Goal: Task Accomplishment & Management: Use online tool/utility

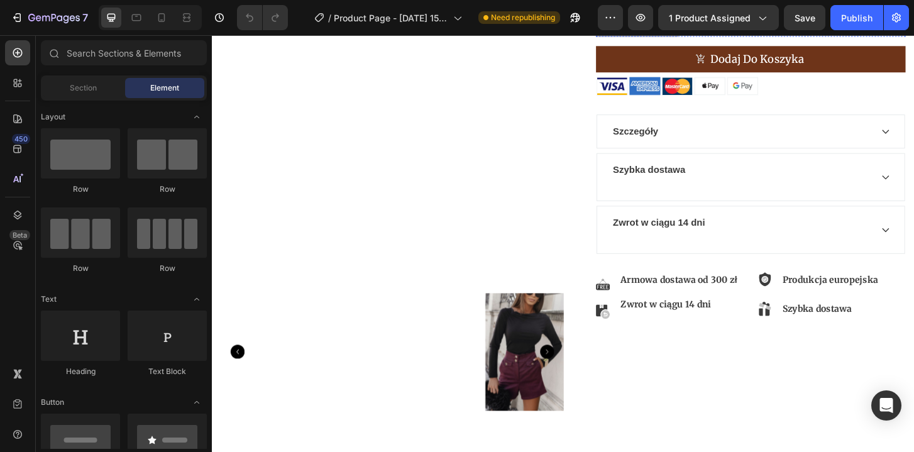
scroll to position [347, 0]
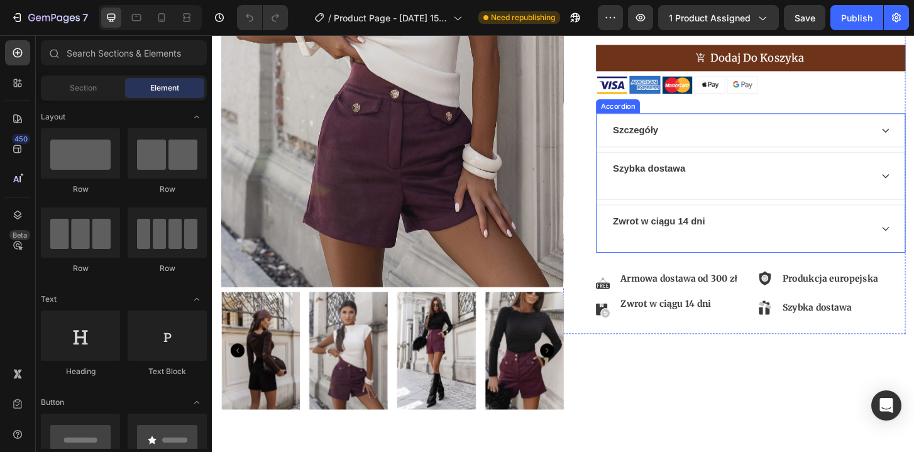
click at [859, 229] on div "Zwrot w ciągu 14 dni" at bounding box center [780, 243] width 280 height 34
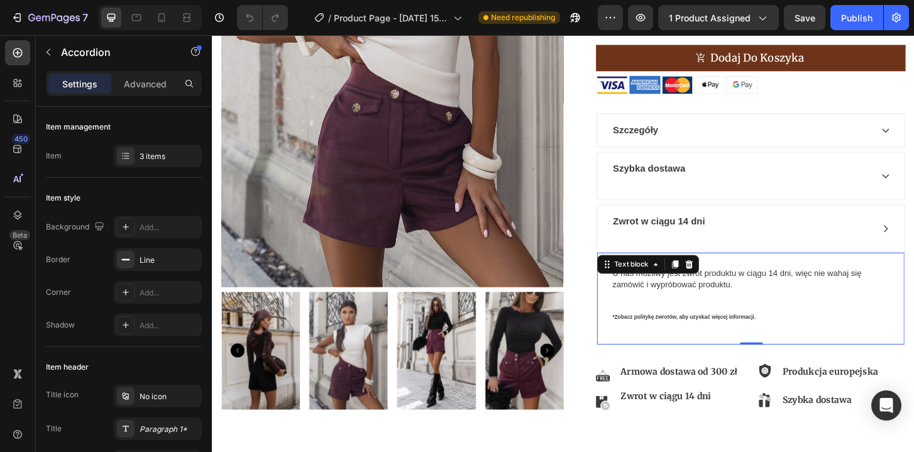
click at [730, 299] on span "U nas możliwy jest zwrot produktu w ciągu 14 dni, więc nie wahaj się zamówić i …" at bounding box center [776, 297] width 268 height 22
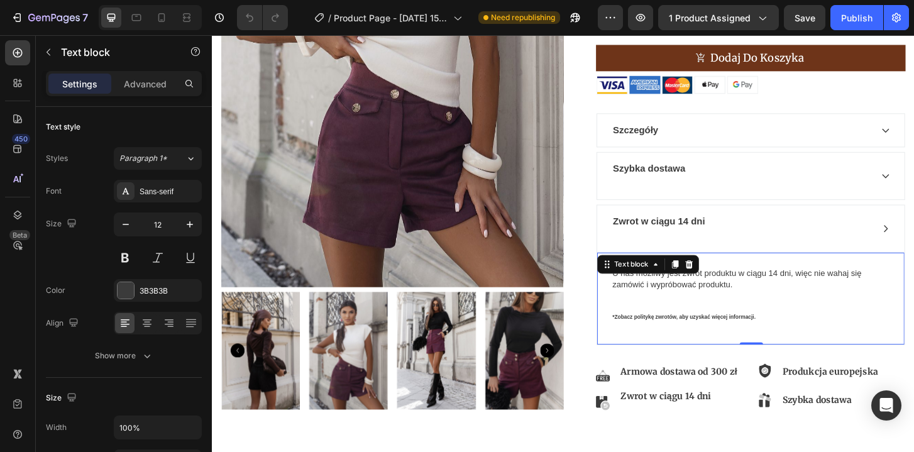
click at [730, 299] on span "U nas możliwy jest zwrot produktu w ciągu 14 dni, więc nie wahaj się zamówić i …" at bounding box center [776, 297] width 268 height 22
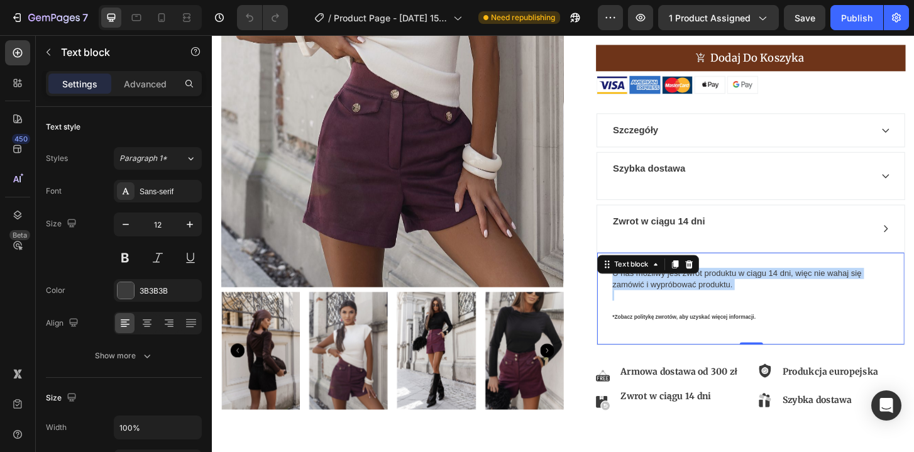
click at [730, 299] on span "U nas możliwy jest zwrot produktu w ciągu 14 dni, więc nie wahaj się zamówić i …" at bounding box center [776, 297] width 268 height 22
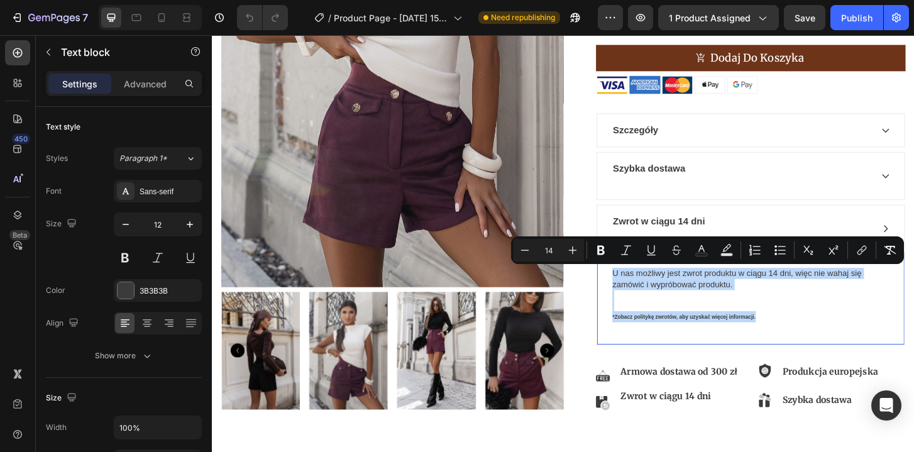
drag, startPoint x: 797, startPoint y: 342, endPoint x: 627, endPoint y: 283, distance: 180.5
click at [627, 283] on div "U nas możliwy jest zwrot produktu w ciągu 14 dni, więc nie wahaj się zamówić i …" at bounding box center [790, 317] width 330 height 99
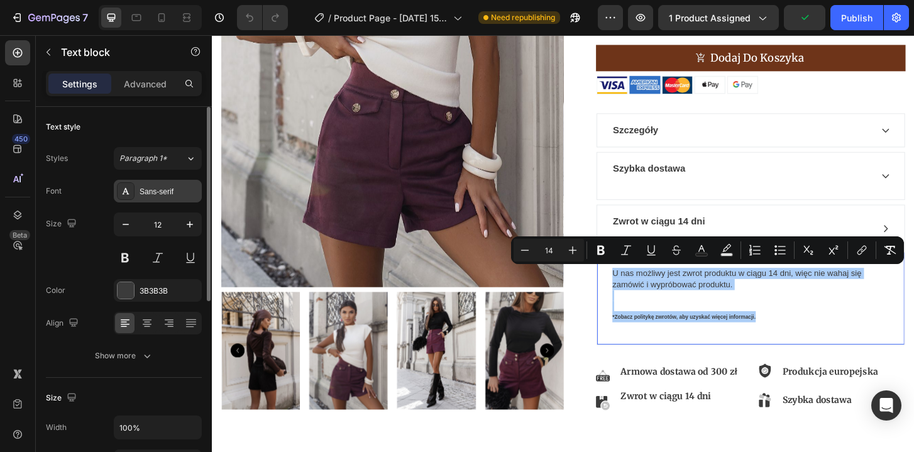
click at [175, 192] on div "Sans-serif" at bounding box center [169, 191] width 59 height 11
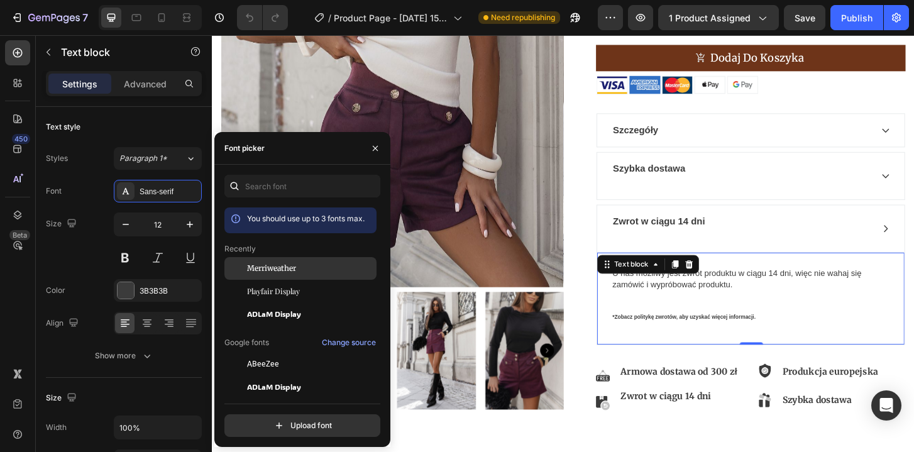
click at [287, 271] on span "Merriweather" at bounding box center [271, 268] width 49 height 11
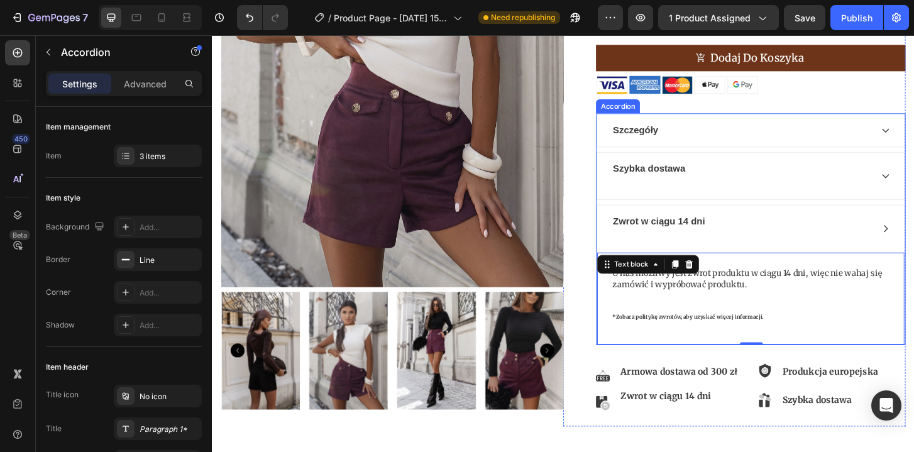
click at [831, 225] on div "Zwrot w ciągu 14 dni" at bounding box center [790, 243] width 330 height 50
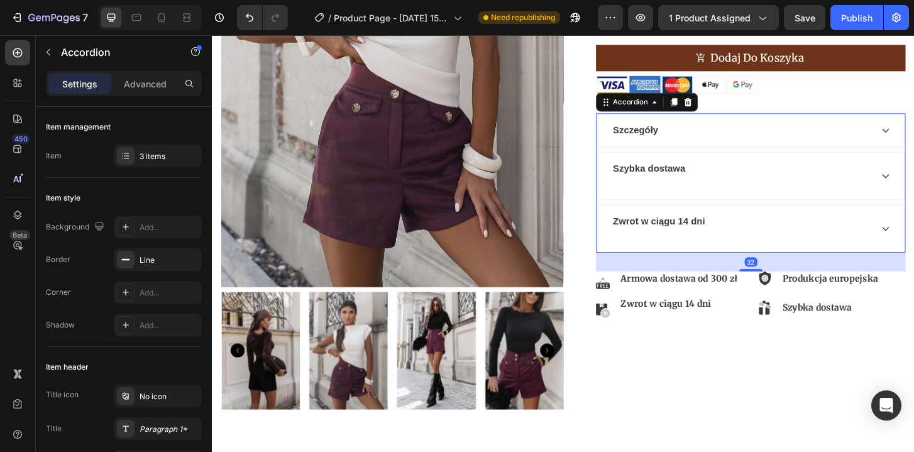
click at [792, 200] on div "Szybka dostawa" at bounding box center [780, 187] width 280 height 34
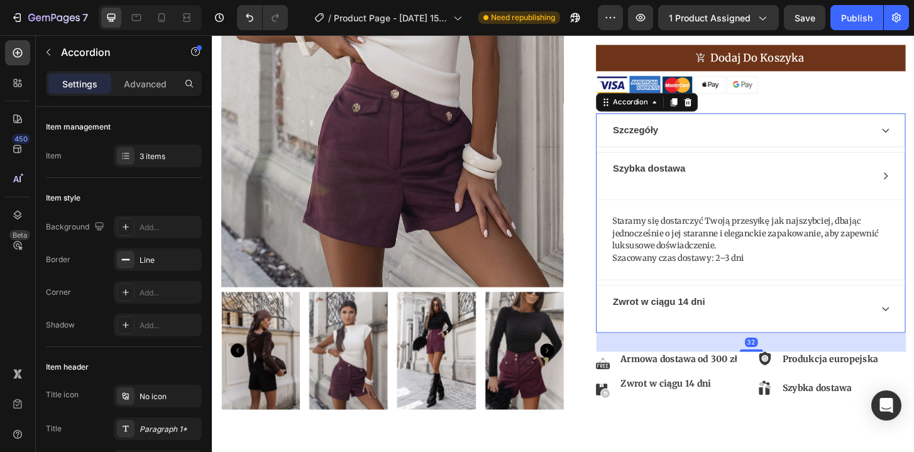
click at [745, 141] on div "Szczegóły" at bounding box center [780, 137] width 280 height 19
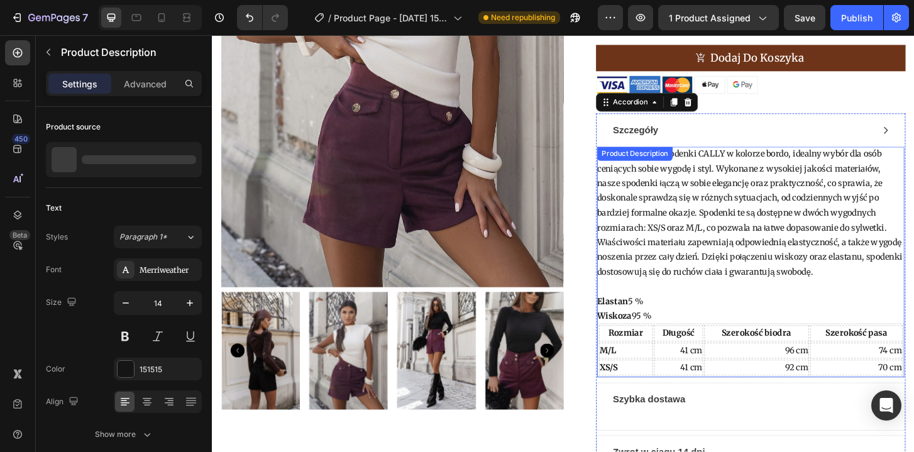
click at [738, 205] on div "Przedstawiamy spodenki CALLY w kolorze bordo, idealny wybór dla osób ceniących …" at bounding box center [790, 279] width 330 height 248
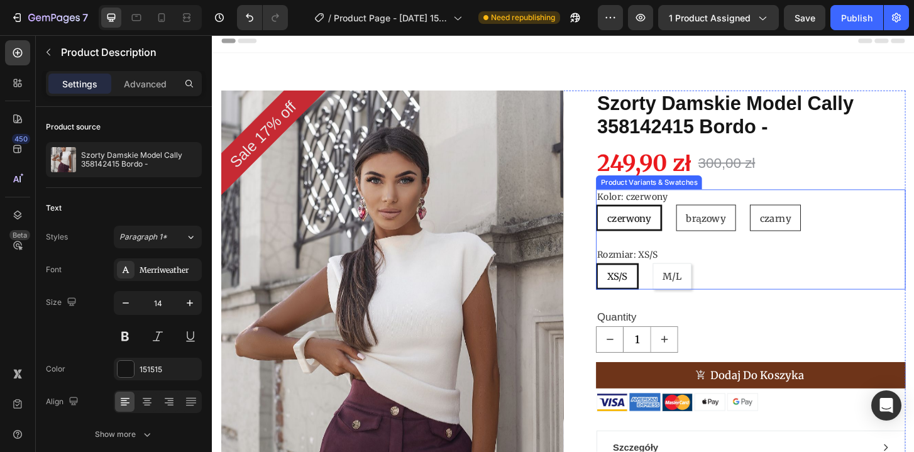
scroll to position [9, 0]
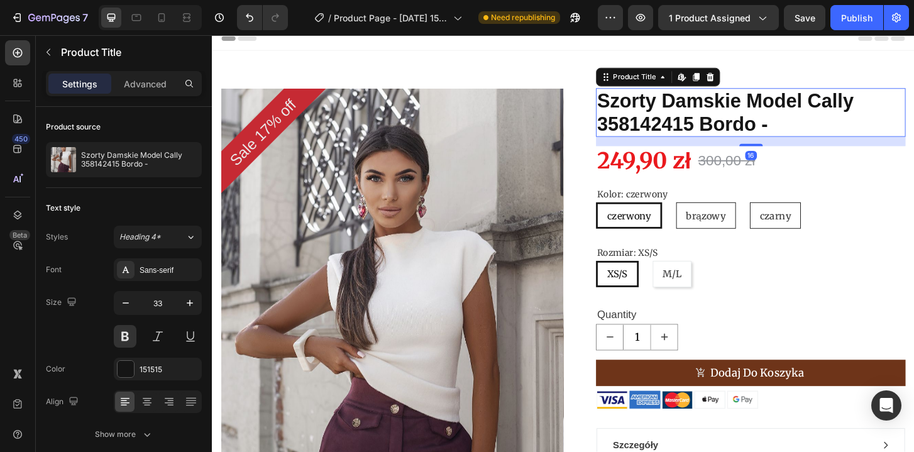
click at [723, 127] on h1 "Szorty Damskie Model Cally 358142415 Bordo -" at bounding box center [790, 118] width 332 height 52
click at [161, 265] on div "Sans-serif" at bounding box center [169, 270] width 59 height 11
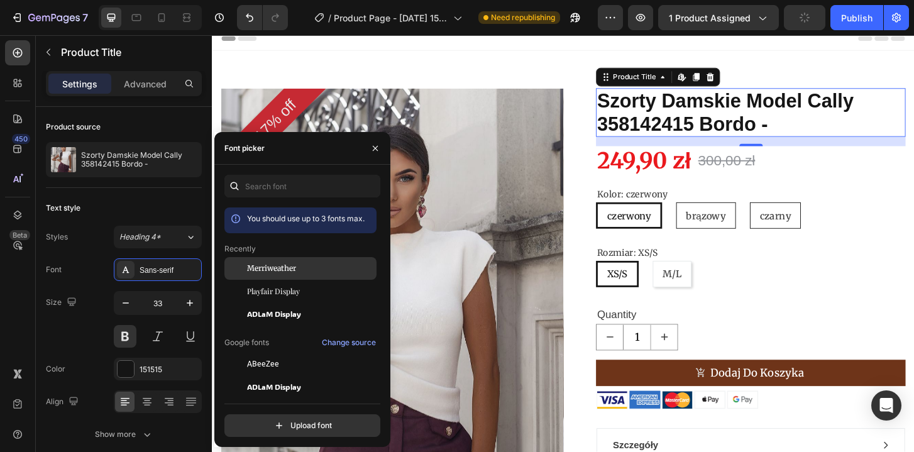
click at [259, 265] on span "Merriweather" at bounding box center [271, 268] width 49 height 11
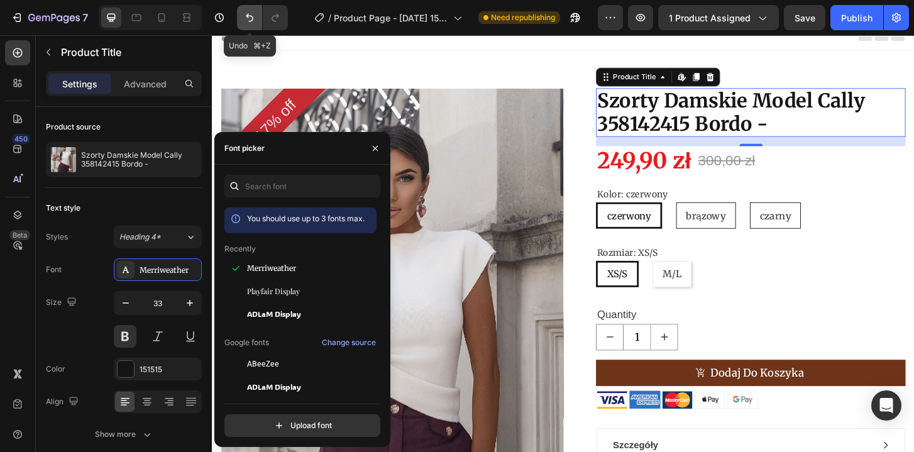
click at [254, 23] on icon "Undo/Redo" at bounding box center [249, 17] width 13 height 13
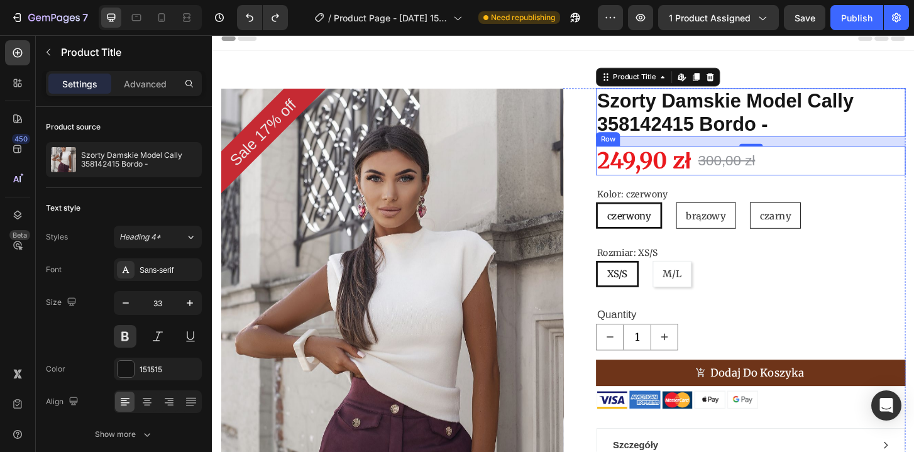
click at [885, 163] on div "249,90 zł Product Price Product Price 300,00 zł Product Price Product Price Row" at bounding box center [790, 170] width 332 height 31
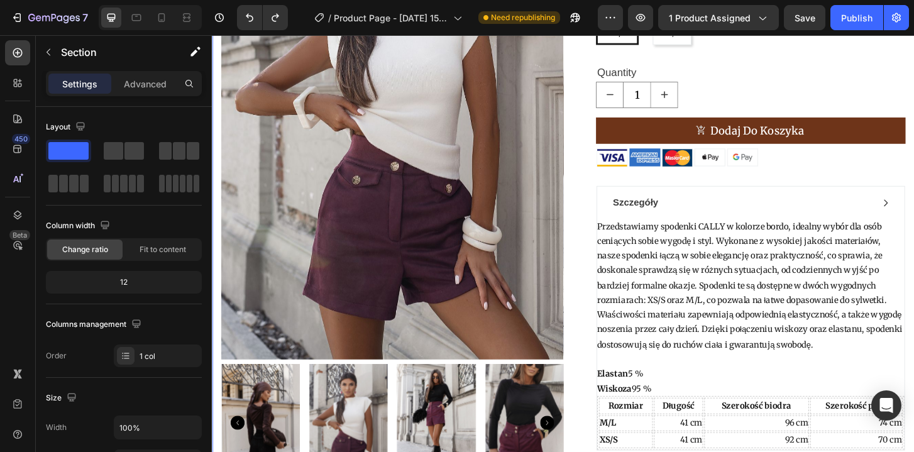
scroll to position [273, 0]
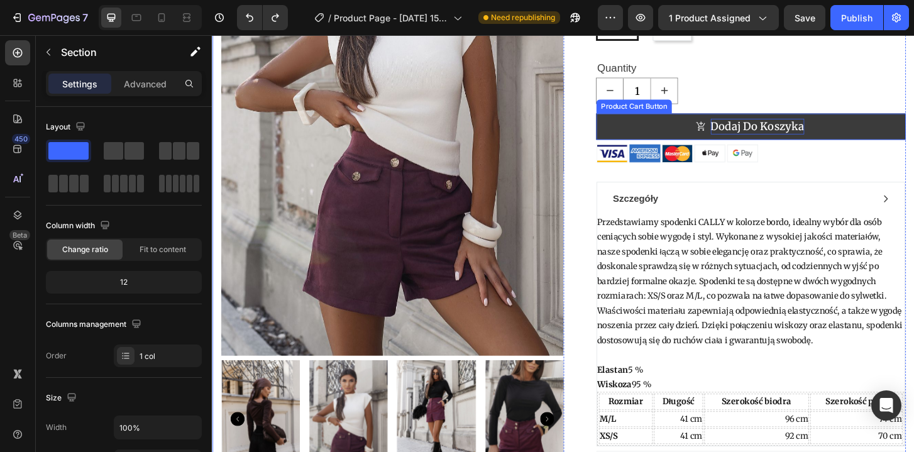
click at [833, 136] on div "Dodaj do koszyka" at bounding box center [797, 133] width 101 height 17
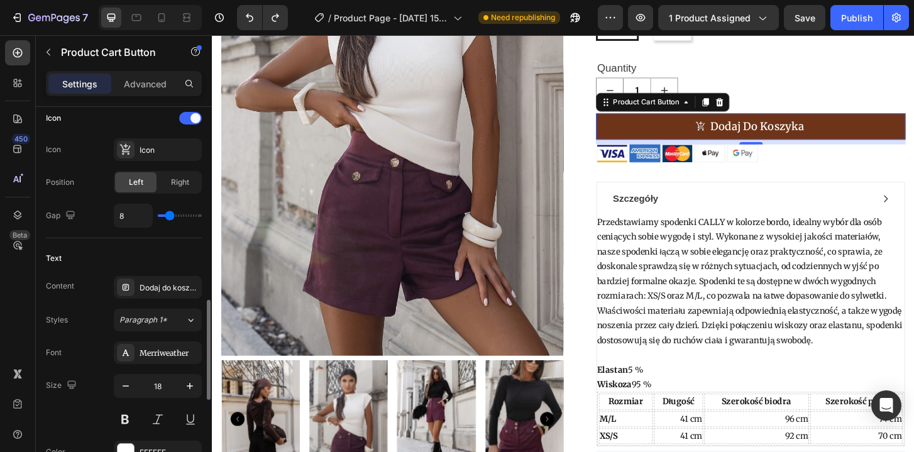
scroll to position [570, 0]
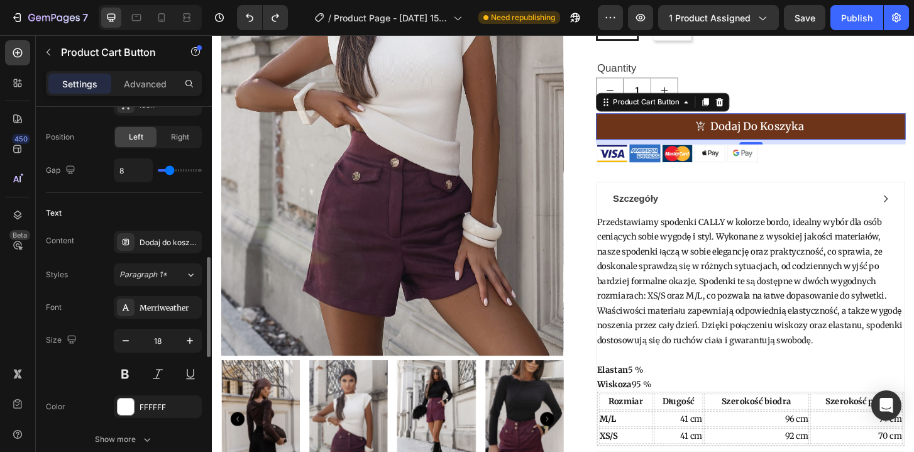
click at [111, 200] on div "Text Content Dodaj do koszyka Styles Paragraph 1* Font Merriweather Size 18 Col…" at bounding box center [124, 327] width 156 height 268
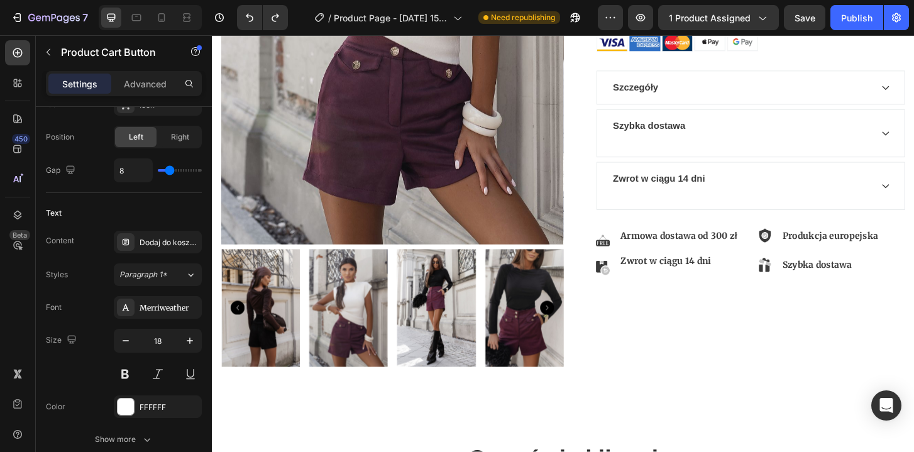
scroll to position [393, 0]
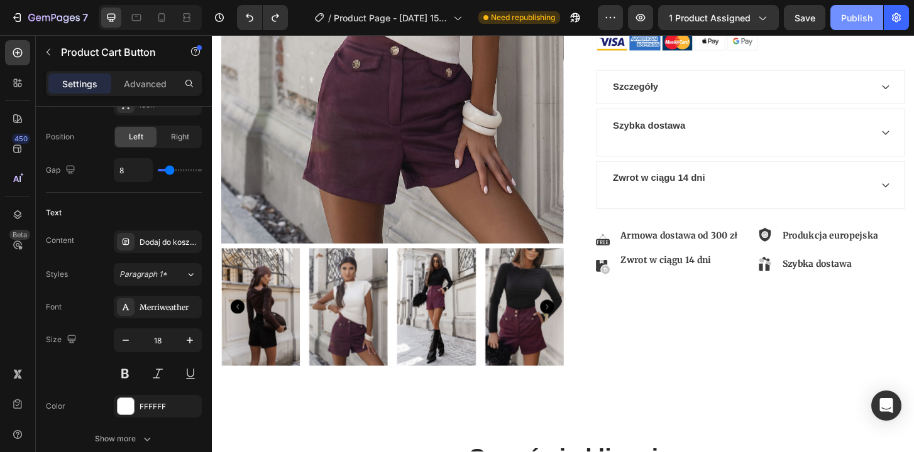
click at [870, 16] on div "Publish" at bounding box center [856, 17] width 31 height 13
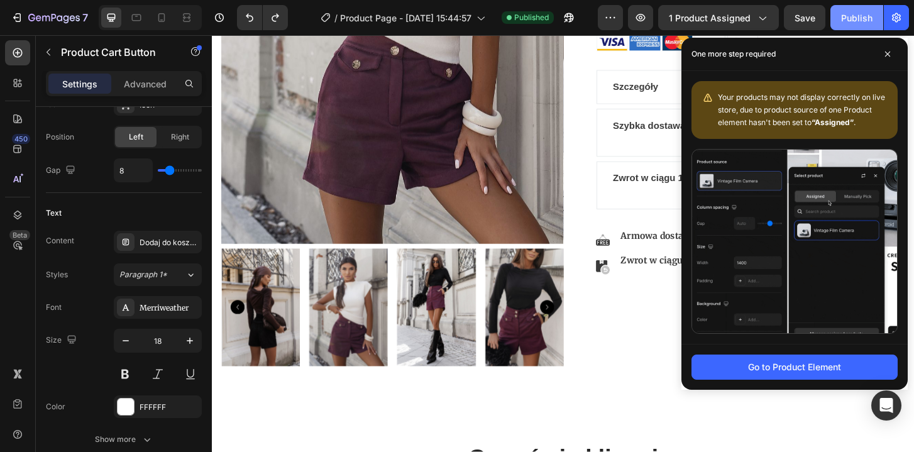
click at [850, 18] on div "Publish" at bounding box center [856, 17] width 31 height 13
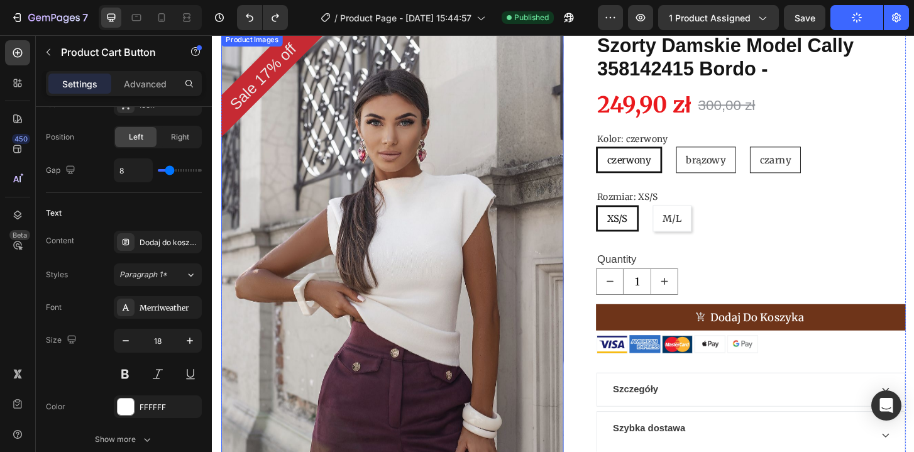
scroll to position [0, 0]
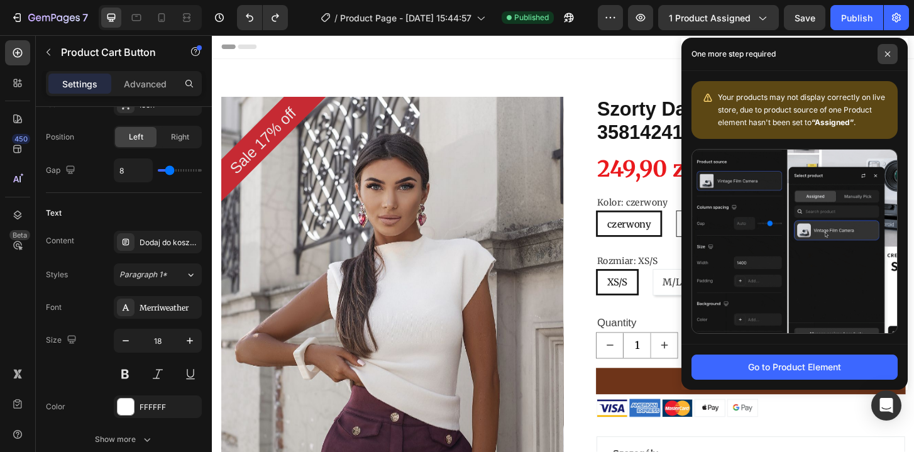
click at [887, 59] on span at bounding box center [887, 54] width 20 height 20
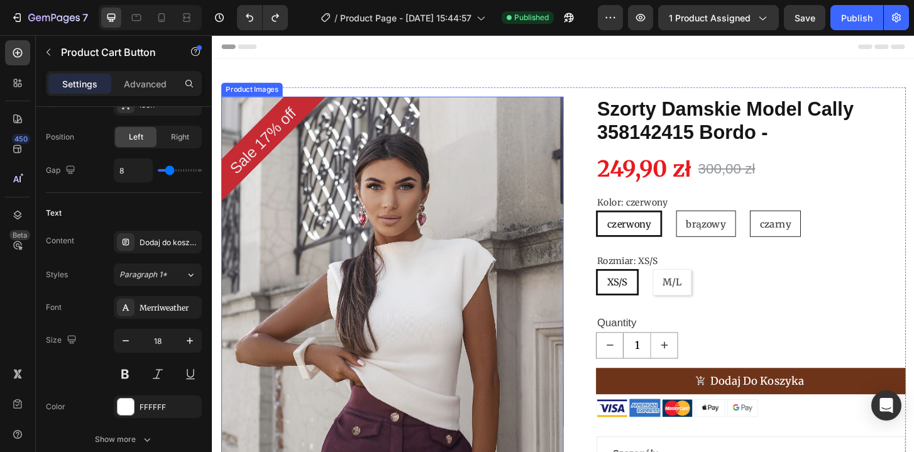
click at [270, 364] on img at bounding box center [405, 377] width 368 height 552
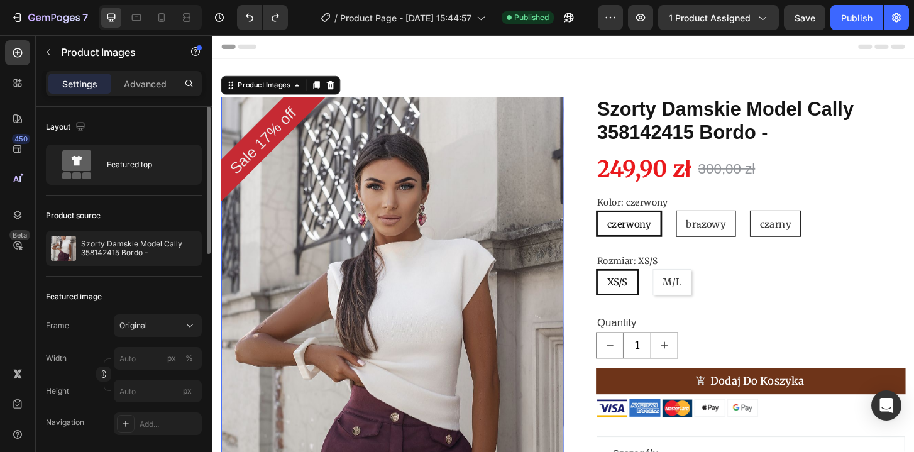
click at [384, 331] on img at bounding box center [405, 377] width 368 height 552
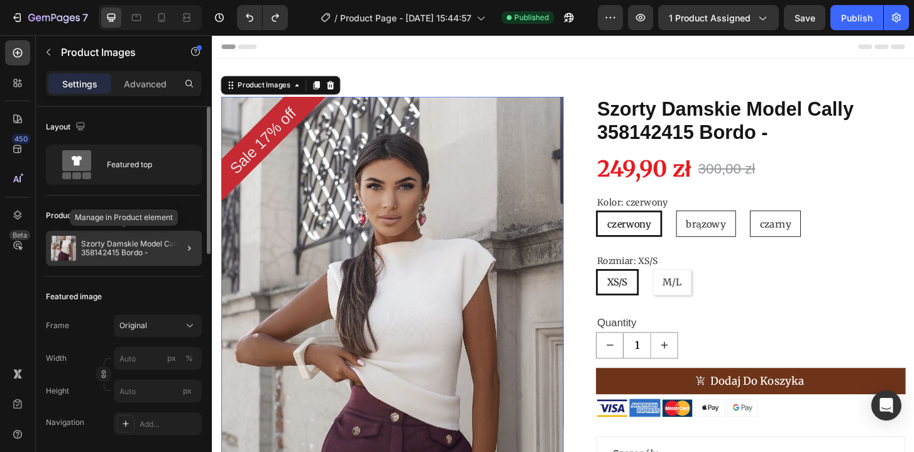
click at [122, 246] on p "Szorty Damskie Model Cally 358142415 Bordo -" at bounding box center [139, 248] width 116 height 18
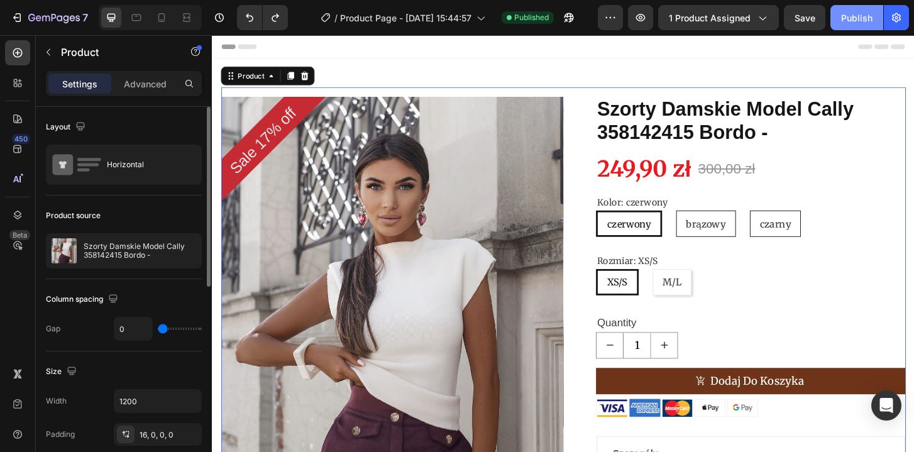
click at [865, 16] on div "Publish" at bounding box center [856, 17] width 31 height 13
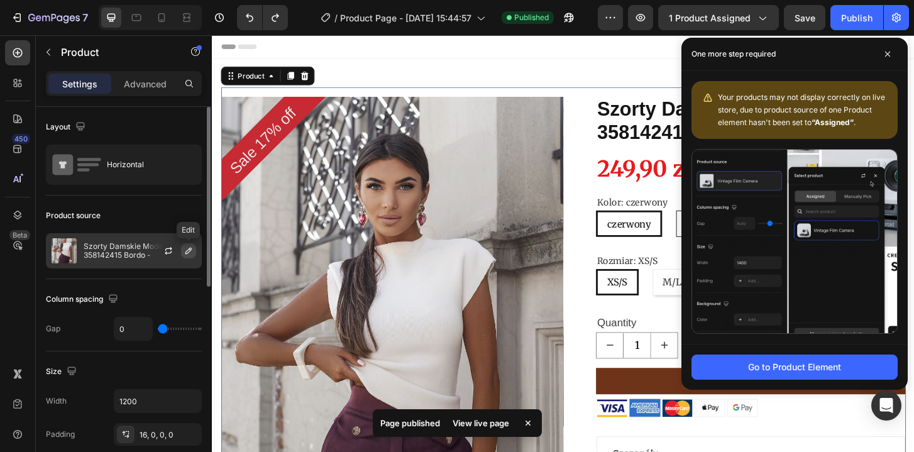
click at [185, 252] on icon "button" at bounding box center [188, 251] width 6 height 6
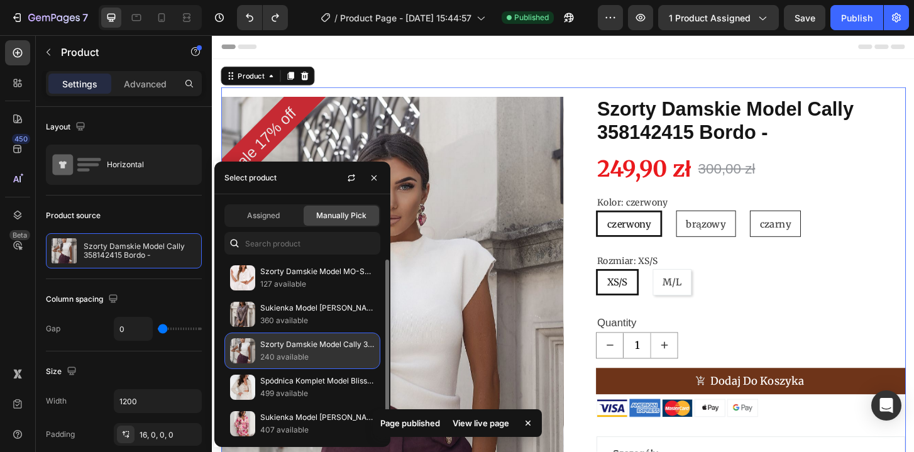
click at [293, 342] on p "Szorty Damskie Model Cally 358142415 Bordo -" at bounding box center [317, 344] width 114 height 13
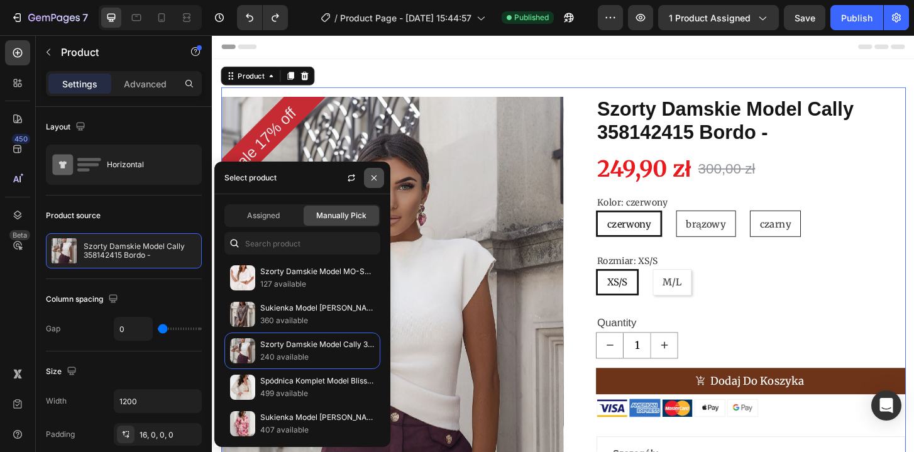
drag, startPoint x: 376, startPoint y: 177, endPoint x: 177, endPoint y: 153, distance: 201.3
click at [376, 177] on icon "button" at bounding box center [374, 178] width 10 height 10
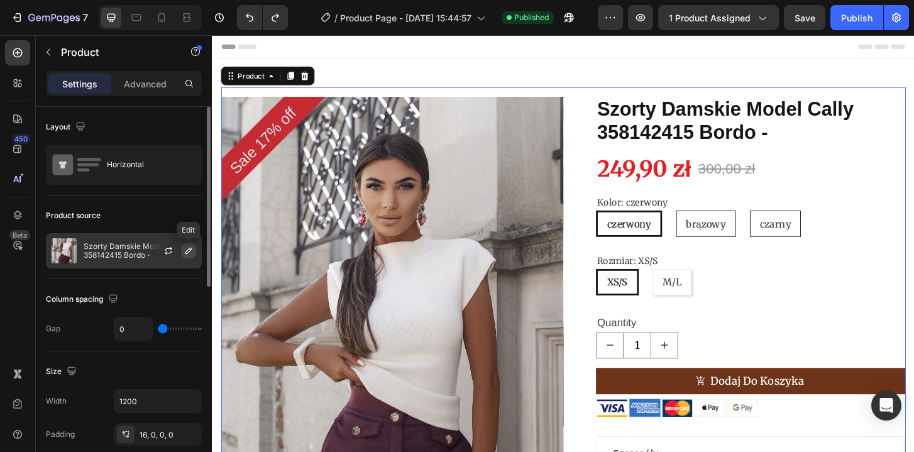
click at [189, 250] on icon "button" at bounding box center [188, 251] width 10 height 10
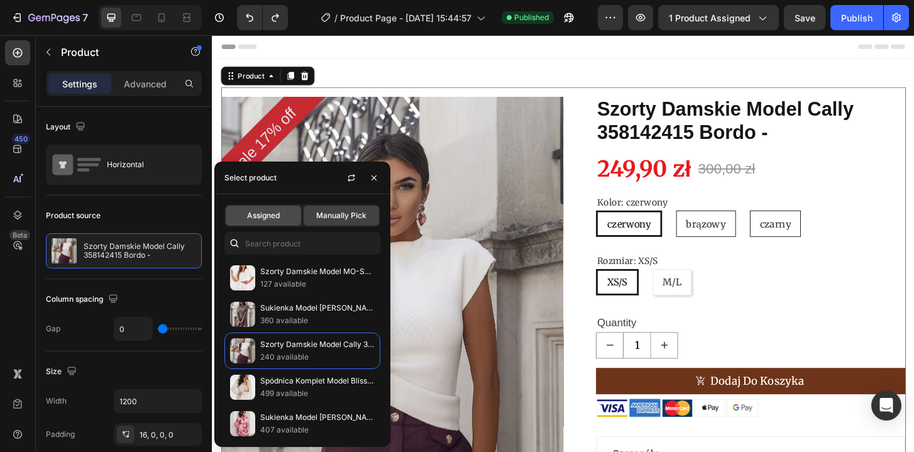
click at [266, 219] on span "Assigned" at bounding box center [263, 215] width 33 height 11
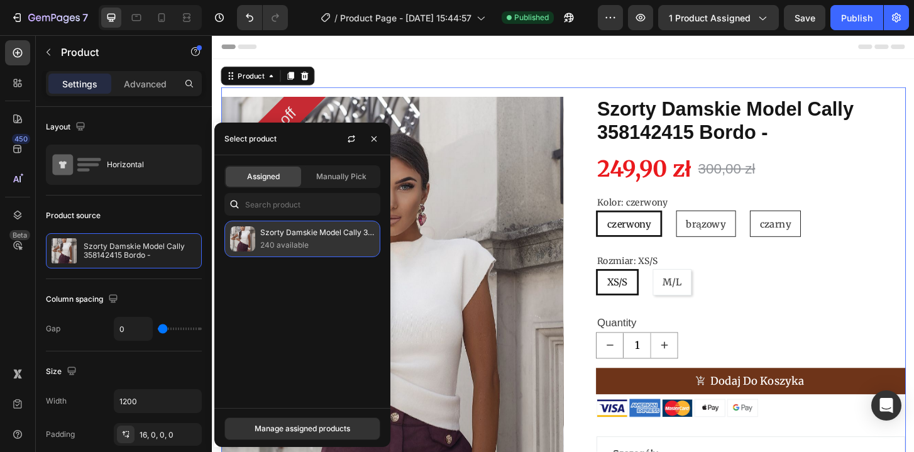
click at [322, 236] on p "Szorty Damskie Model Cally 358142415 Bordo -" at bounding box center [317, 232] width 114 height 13
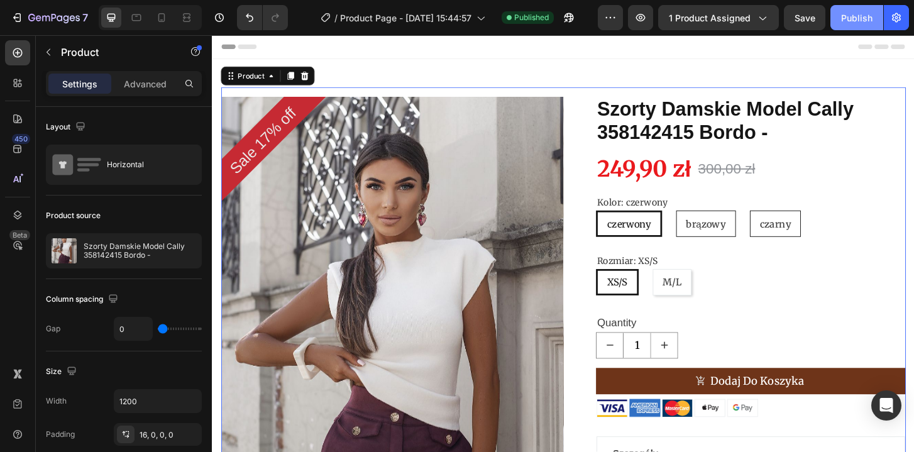
click at [862, 21] on div "Publish" at bounding box center [856, 17] width 31 height 13
click at [518, 24] on div "/ Product Page - [DATE] 15:44:57 Need republishing" at bounding box center [448, 17] width 300 height 25
click at [501, 22] on span "Need republishing" at bounding box center [523, 17] width 64 height 11
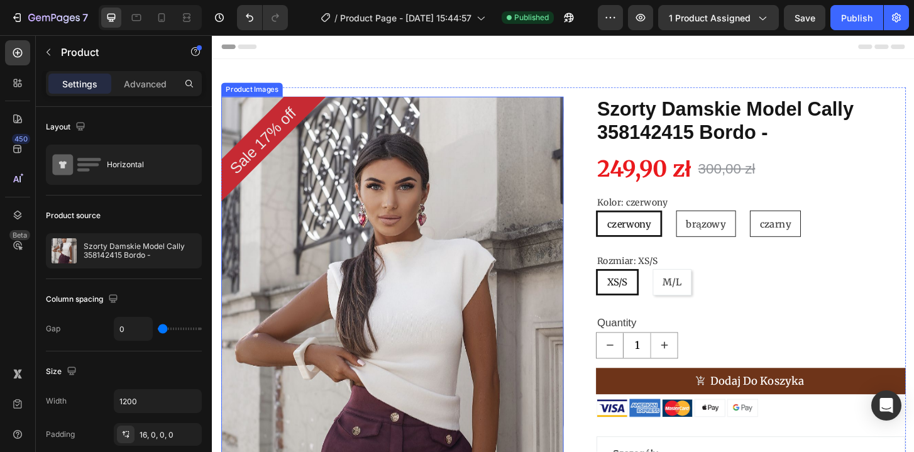
click at [361, 317] on img at bounding box center [405, 377] width 368 height 552
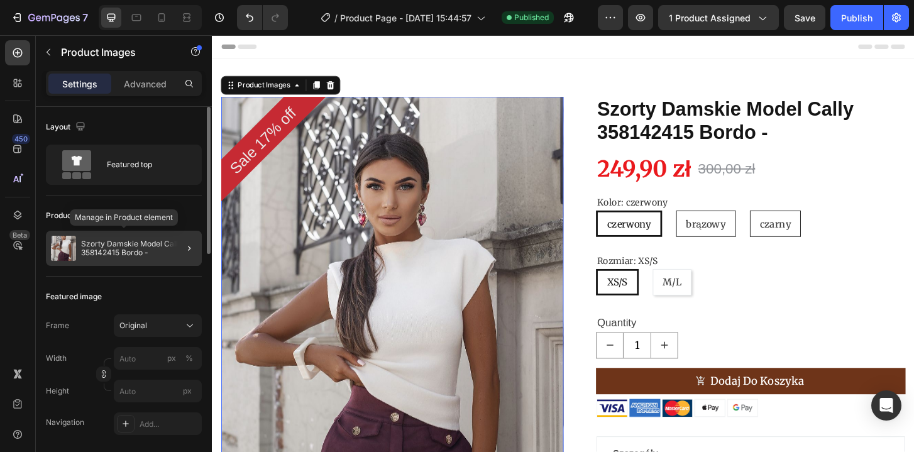
click at [150, 249] on p "Szorty Damskie Model Cally 358142415 Bordo -" at bounding box center [139, 248] width 116 height 18
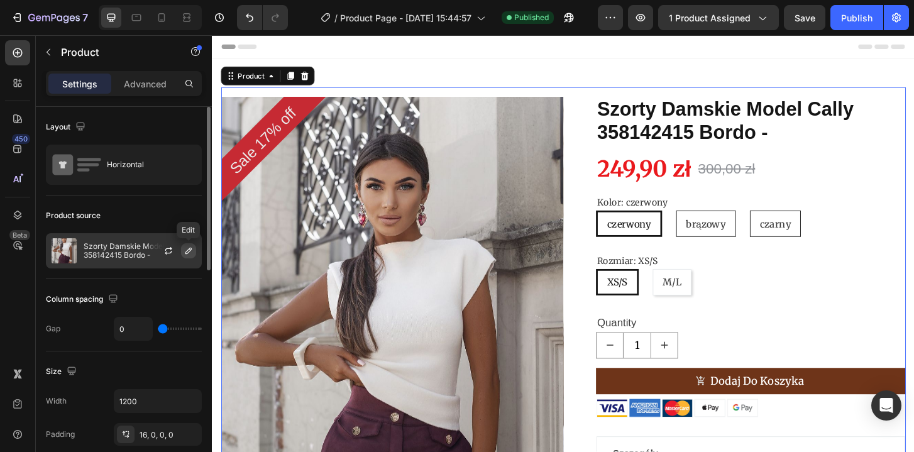
click at [190, 252] on icon "button" at bounding box center [188, 251] width 10 height 10
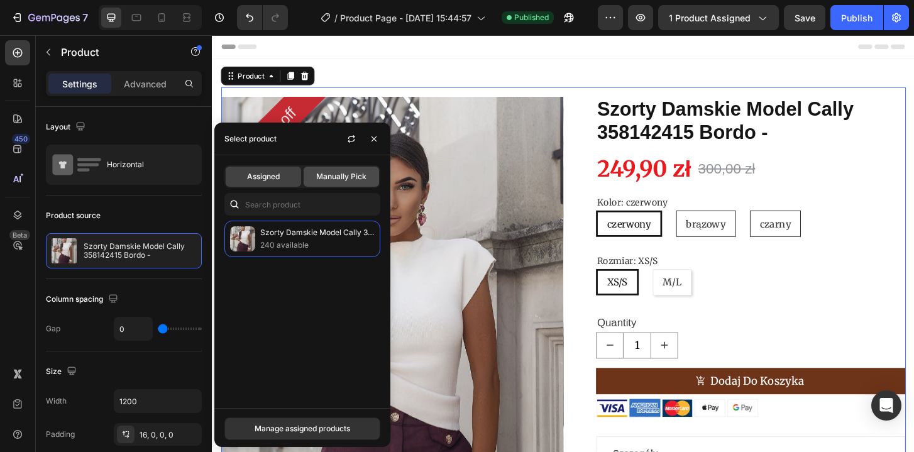
click at [344, 176] on span "Manually Pick" at bounding box center [341, 176] width 50 height 11
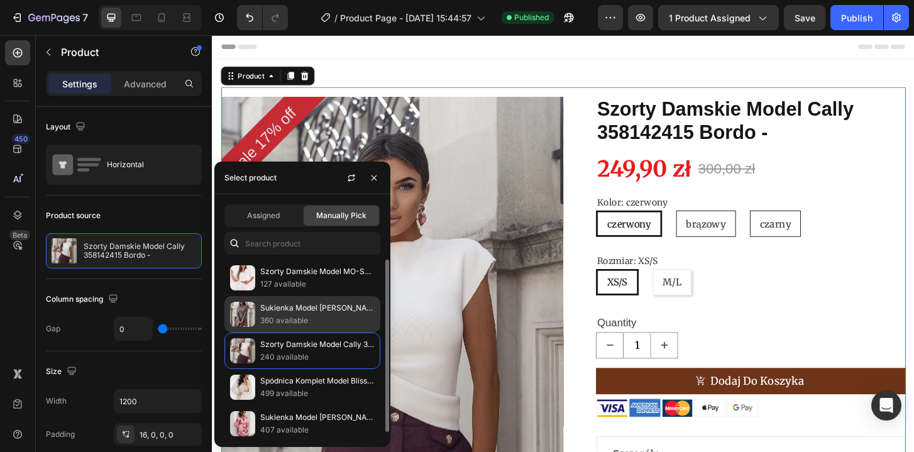
click at [302, 314] on p "360 available" at bounding box center [317, 320] width 114 height 13
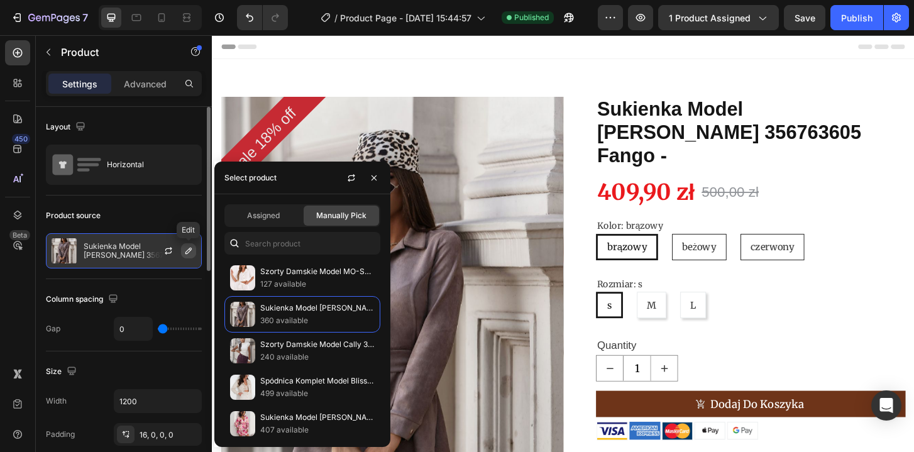
click at [189, 251] on icon "button" at bounding box center [188, 251] width 10 height 10
click at [113, 233] on div "Sukienka Model [PERSON_NAME] 356763605 Fango -" at bounding box center [124, 250] width 156 height 35
click at [165, 251] on icon "button" at bounding box center [168, 251] width 10 height 10
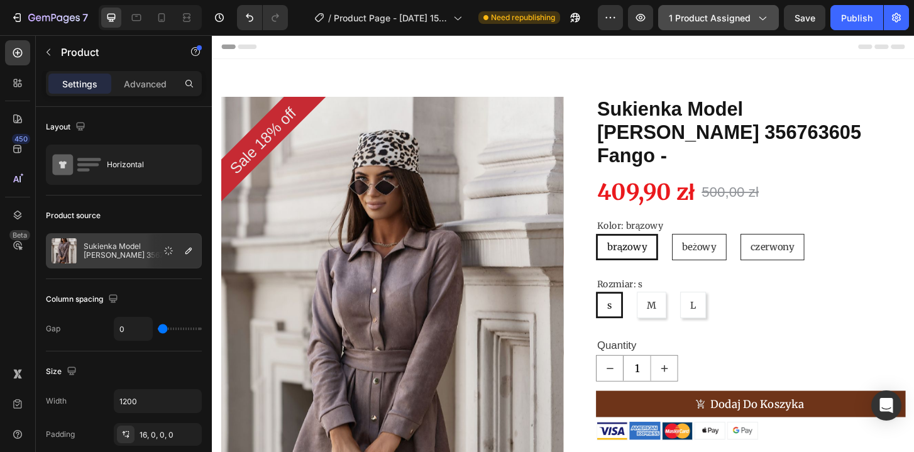
click at [743, 25] on button "1 product assigned" at bounding box center [718, 17] width 121 height 25
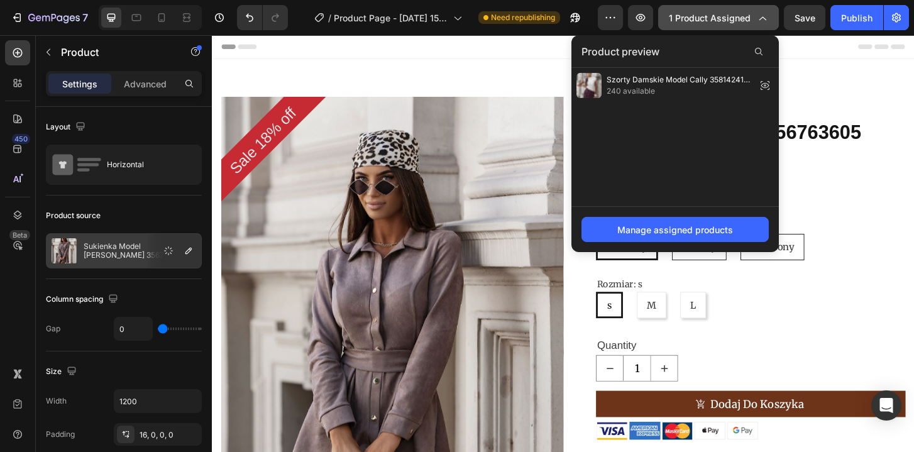
click at [746, 23] on span "1 product assigned" at bounding box center [710, 17] width 82 height 13
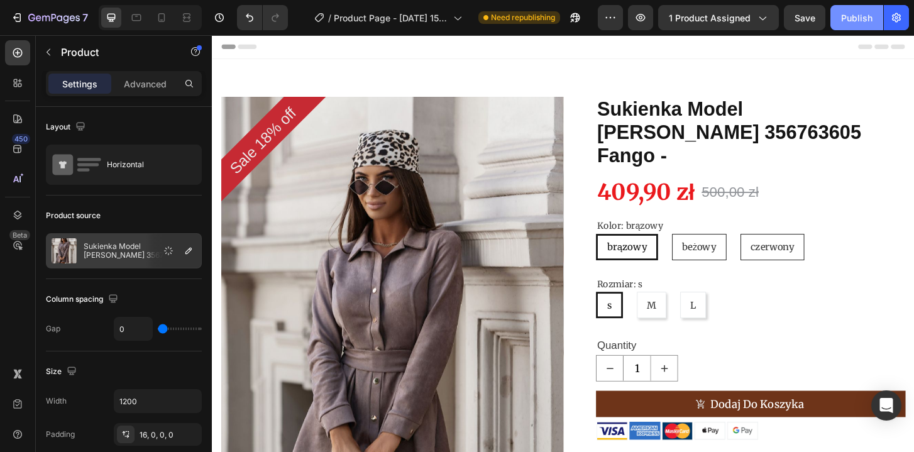
click at [865, 18] on div "Publish" at bounding box center [856, 17] width 31 height 13
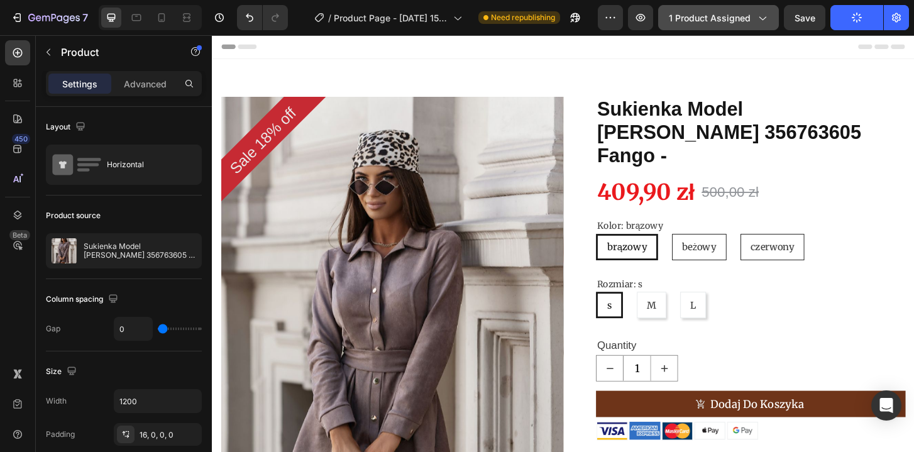
click at [734, 16] on span "1 product assigned" at bounding box center [710, 17] width 82 height 13
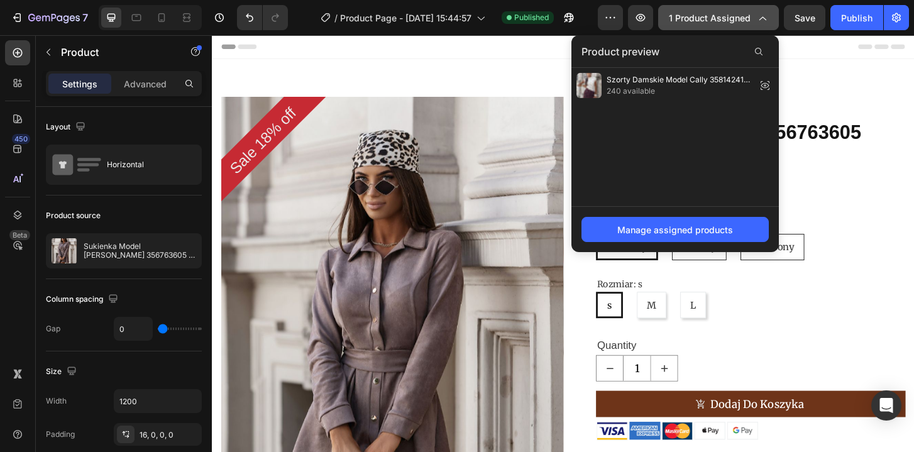
click at [735, 20] on span "1 product assigned" at bounding box center [710, 17] width 82 height 13
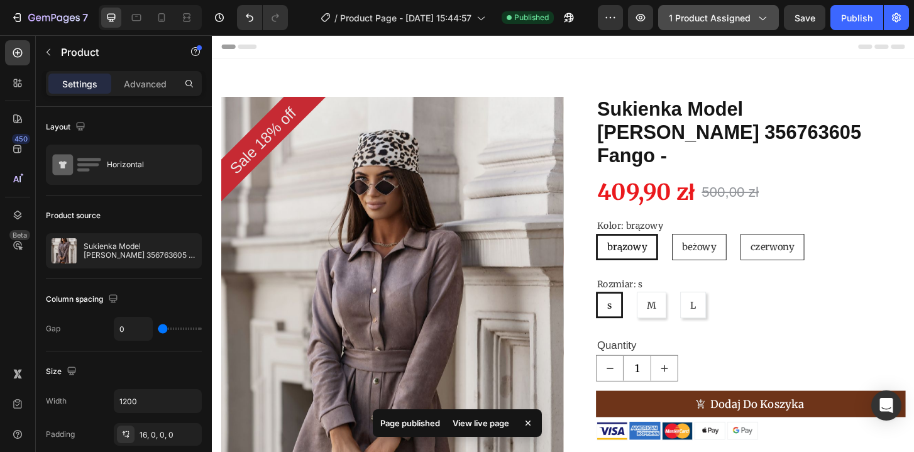
click at [735, 20] on span "1 product assigned" at bounding box center [710, 17] width 82 height 13
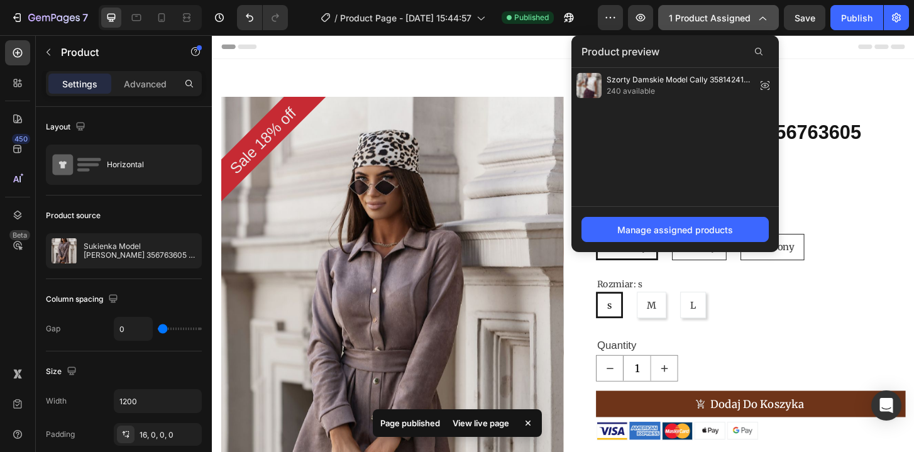
click at [718, 24] on span "1 product assigned" at bounding box center [710, 17] width 82 height 13
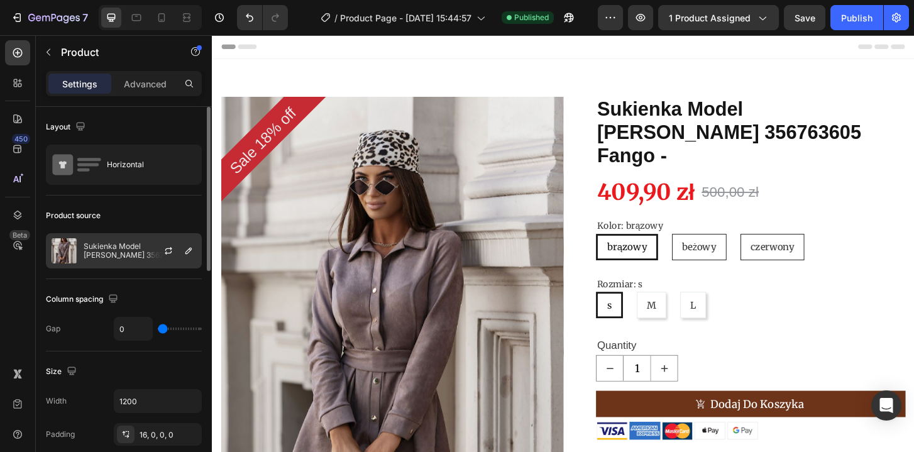
click at [124, 250] on p "Sukienka Model [PERSON_NAME] 356763605 Fango -" at bounding box center [140, 251] width 112 height 18
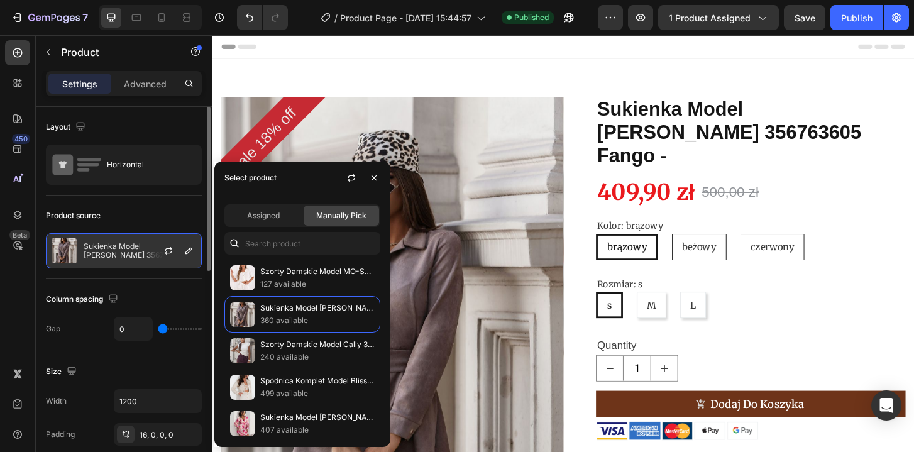
click at [126, 249] on p "Sukienka Model [PERSON_NAME] 356763605 Fango -" at bounding box center [140, 251] width 112 height 18
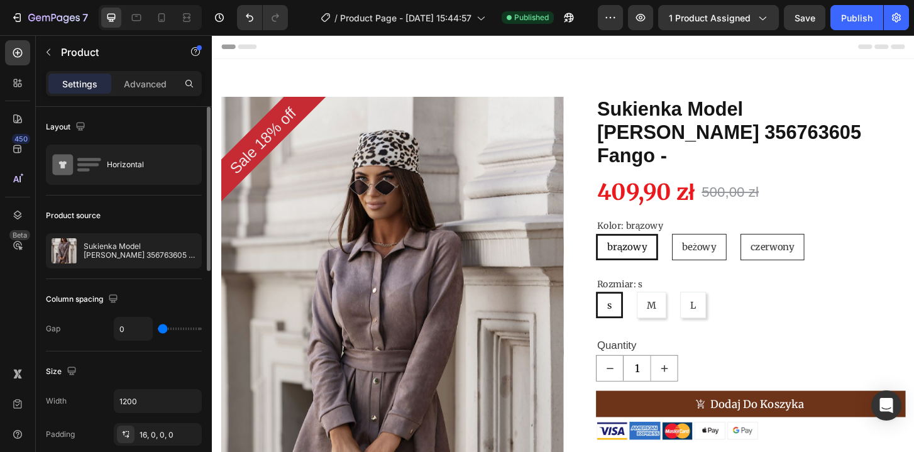
click at [96, 210] on div "Product source" at bounding box center [73, 215] width 55 height 11
click at [191, 252] on icon "button" at bounding box center [188, 251] width 10 height 10
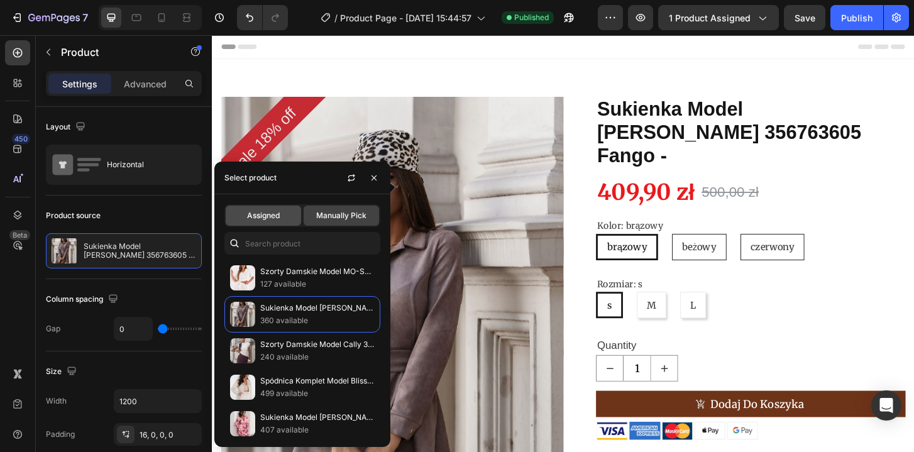
click at [267, 222] on div "Assigned" at bounding box center [263, 215] width 75 height 20
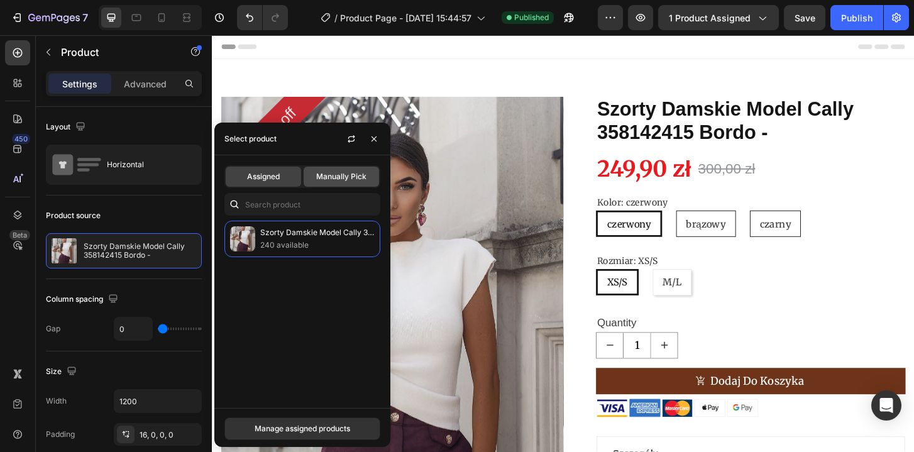
click at [322, 178] on span "Manually Pick" at bounding box center [341, 176] width 50 height 11
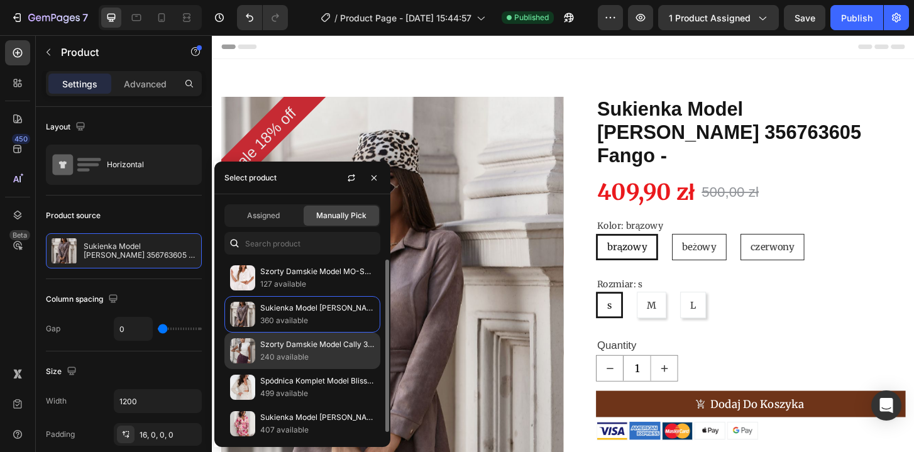
click at [300, 346] on p "Szorty Damskie Model Cally 358142415 Bordo -" at bounding box center [317, 344] width 114 height 13
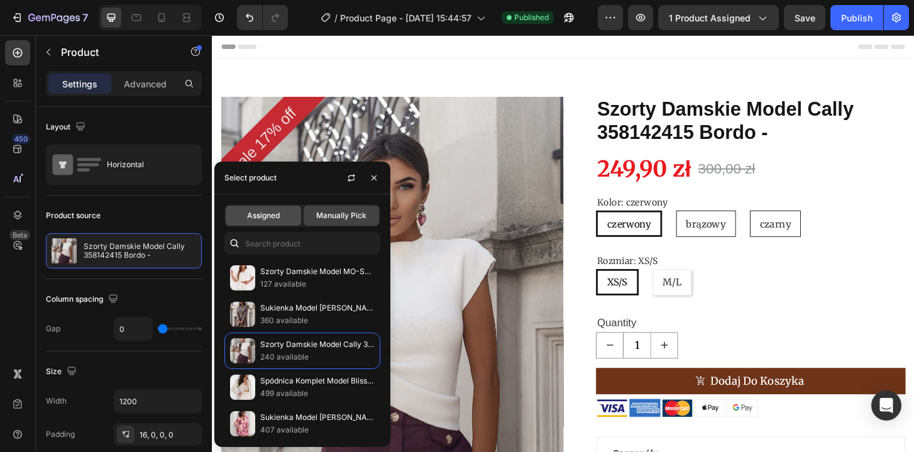
click at [260, 216] on span "Assigned" at bounding box center [263, 215] width 33 height 11
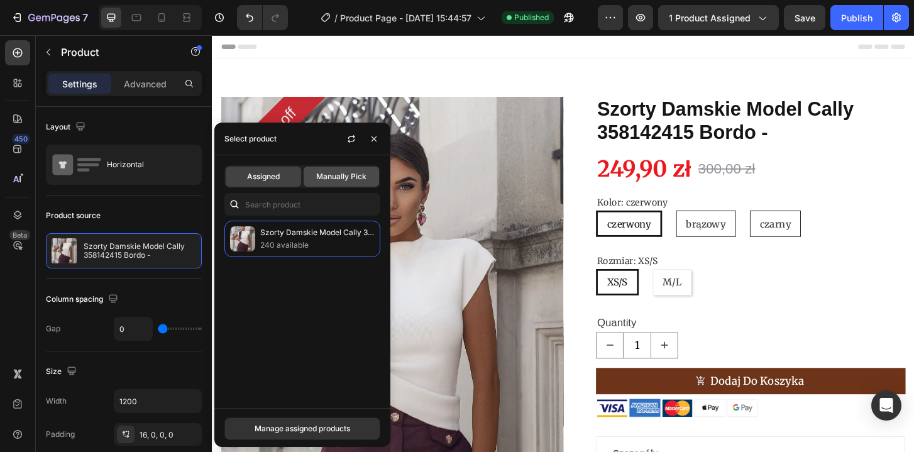
click at [343, 177] on span "Manually Pick" at bounding box center [341, 176] width 50 height 11
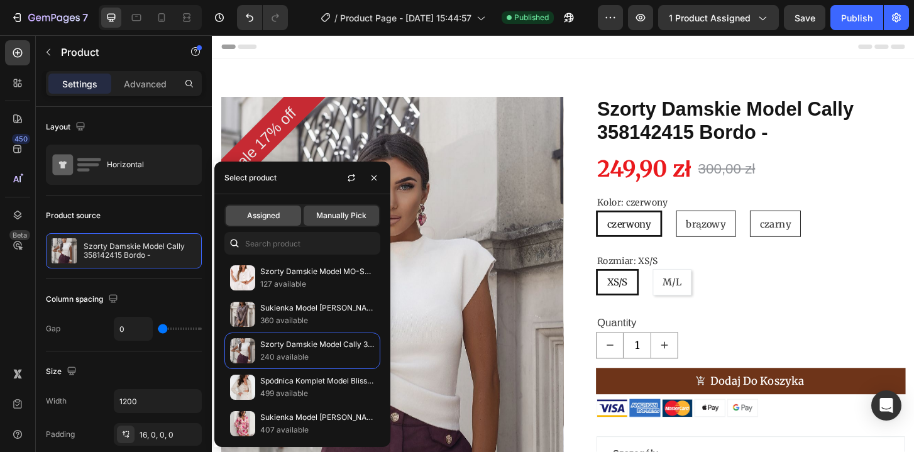
click at [267, 219] on span "Assigned" at bounding box center [263, 215] width 33 height 11
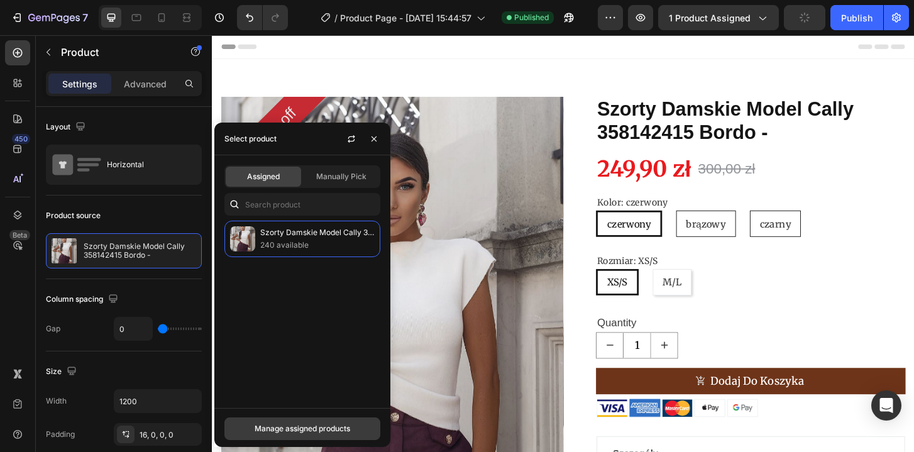
click at [291, 430] on div "Manage assigned products" at bounding box center [303, 428] width 96 height 11
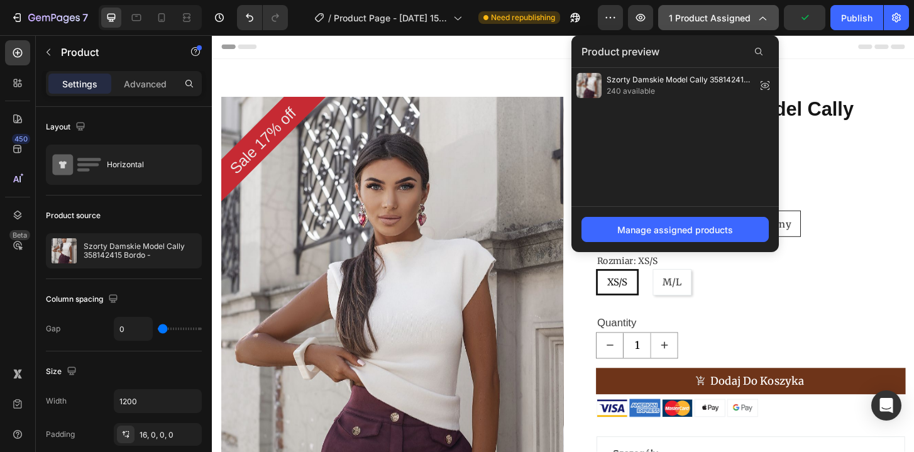
click at [738, 26] on button "1 product assigned" at bounding box center [718, 17] width 121 height 25
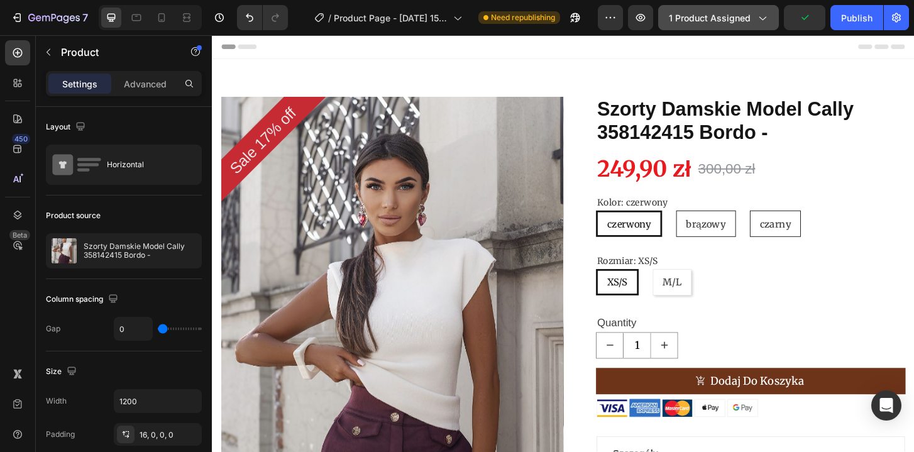
click at [738, 26] on button "1 product assigned" at bounding box center [718, 17] width 121 height 25
drag, startPoint x: 848, startPoint y: 16, endPoint x: 603, endPoint y: 11, distance: 245.1
click at [848, 16] on div "Publish" at bounding box center [856, 17] width 31 height 13
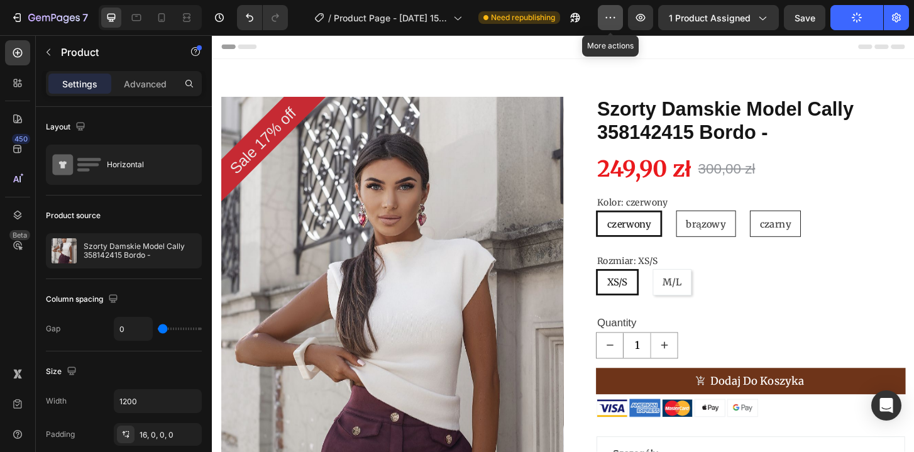
click at [614, 14] on icon "button" at bounding box center [610, 17] width 13 height 13
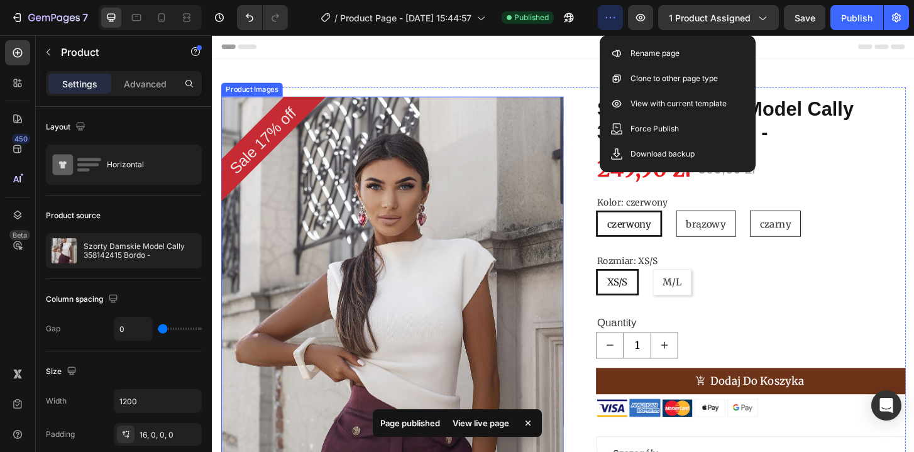
click at [412, 217] on img at bounding box center [405, 377] width 368 height 552
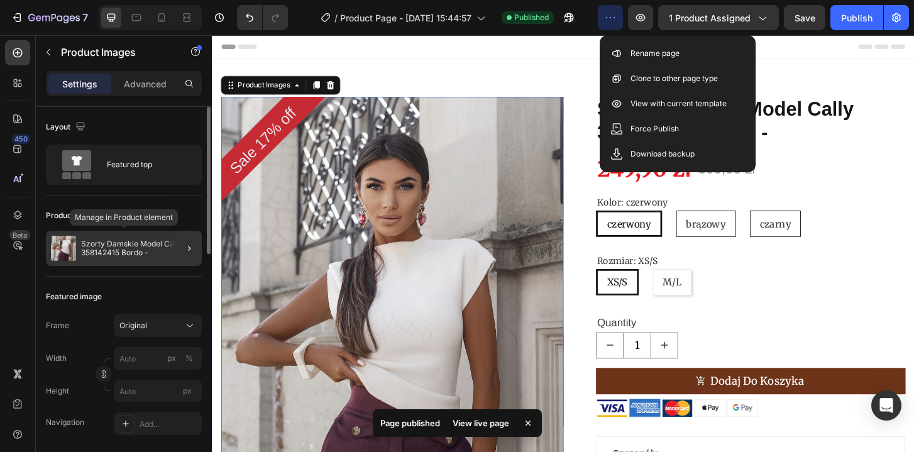
click at [146, 244] on p "Szorty Damskie Model Cally 358142415 Bordo -" at bounding box center [139, 248] width 116 height 18
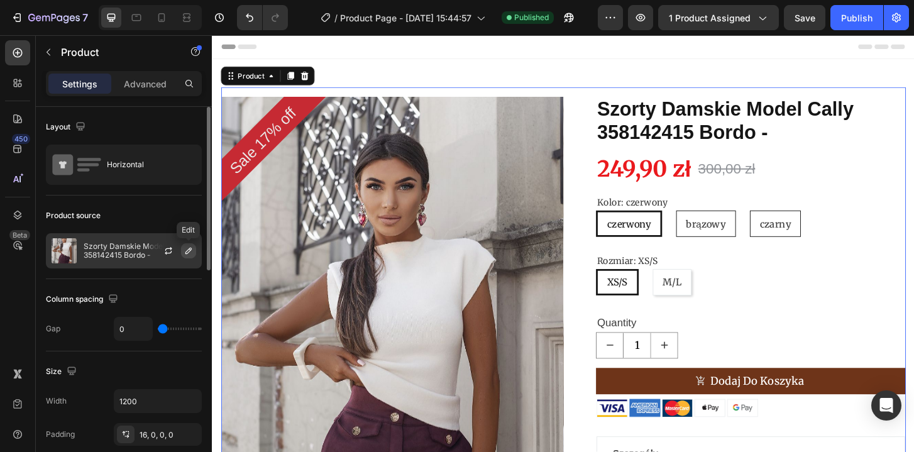
click at [182, 249] on button "button" at bounding box center [188, 250] width 15 height 15
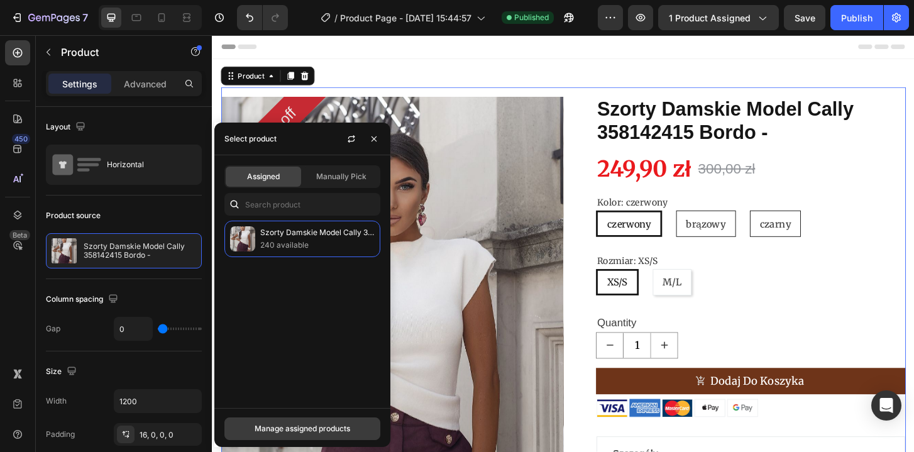
click at [295, 430] on div "Manage assigned products" at bounding box center [303, 428] width 96 height 11
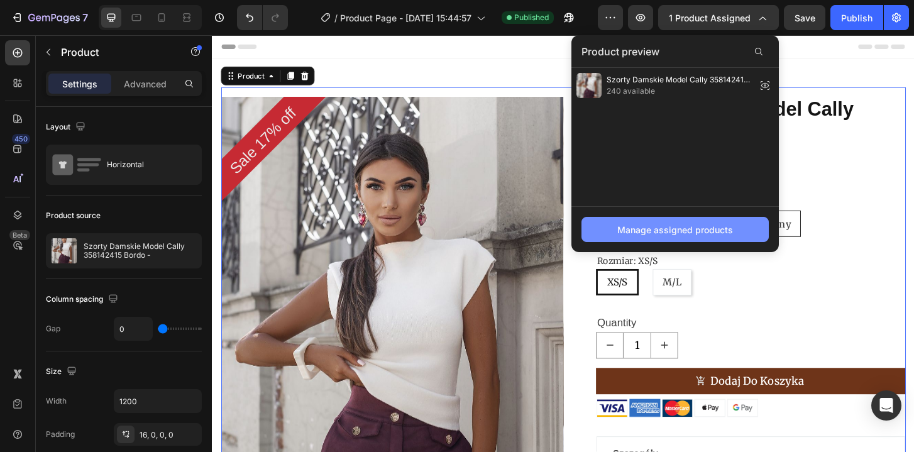
click at [636, 227] on div "Manage assigned products" at bounding box center [675, 229] width 116 height 13
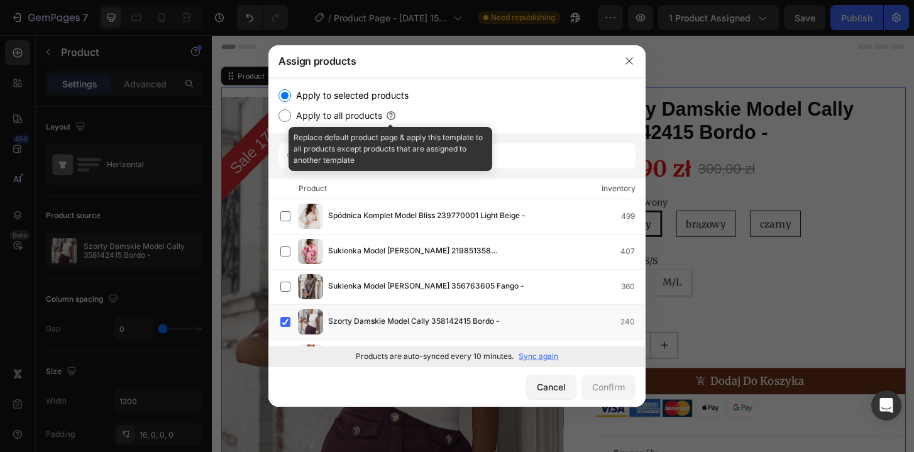
click at [387, 113] on icon at bounding box center [391, 115] width 13 height 13
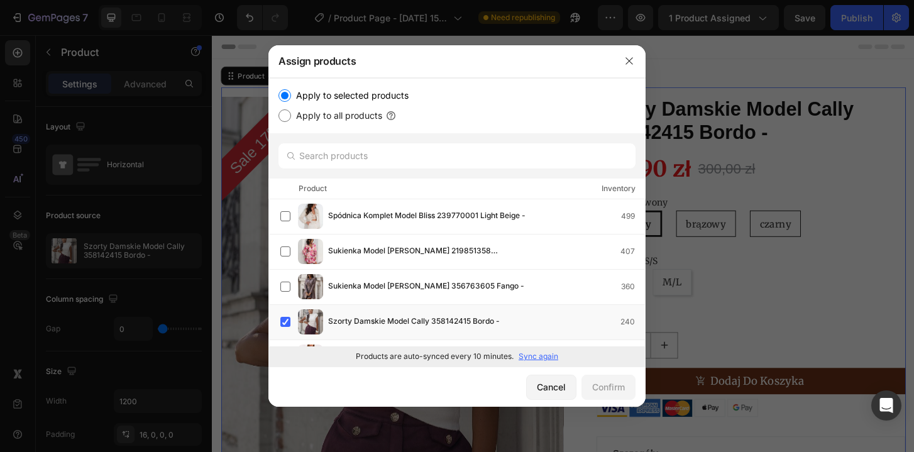
click at [353, 113] on label "Apply to all products" at bounding box center [336, 115] width 91 height 15
click at [291, 113] on input "Apply to all products" at bounding box center [284, 115] width 13 height 13
radio input "true"
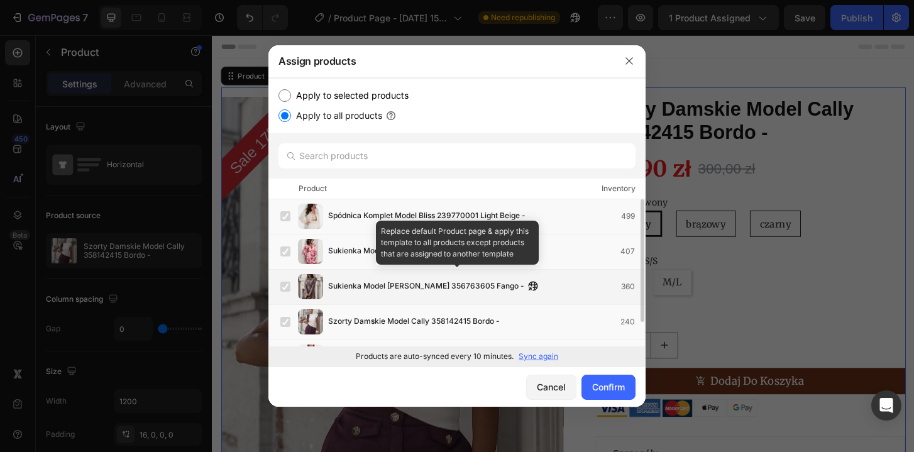
scroll to position [29, 0]
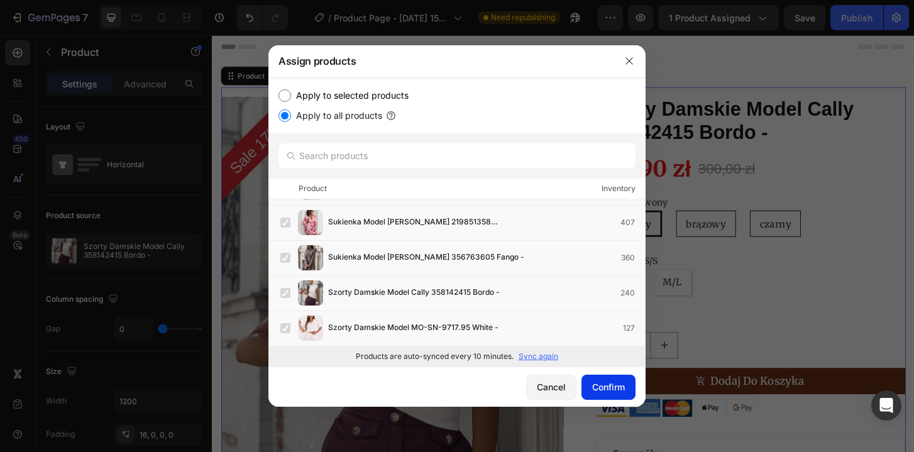
click at [605, 379] on button "Confirm" at bounding box center [608, 387] width 54 height 25
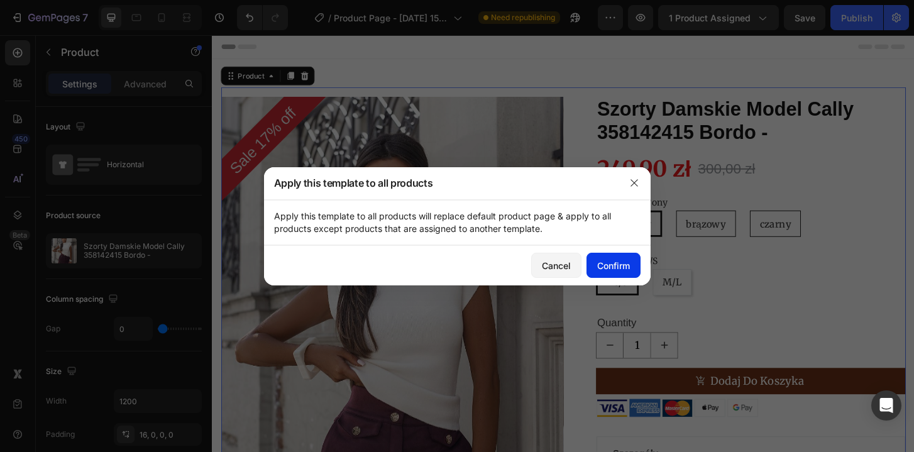
click at [601, 261] on div "Confirm" at bounding box center [613, 265] width 33 height 13
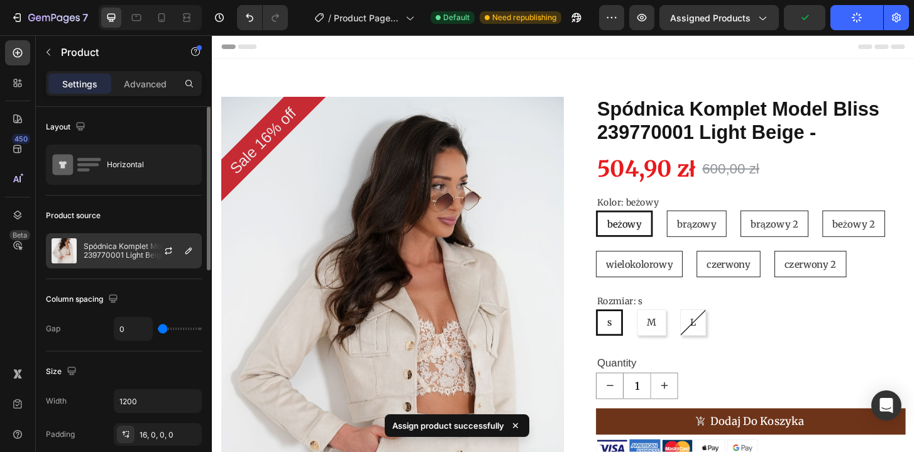
click at [121, 248] on p "Spódnica Komplet Model Bliss 239770001 Light Beige -" at bounding box center [140, 251] width 112 height 18
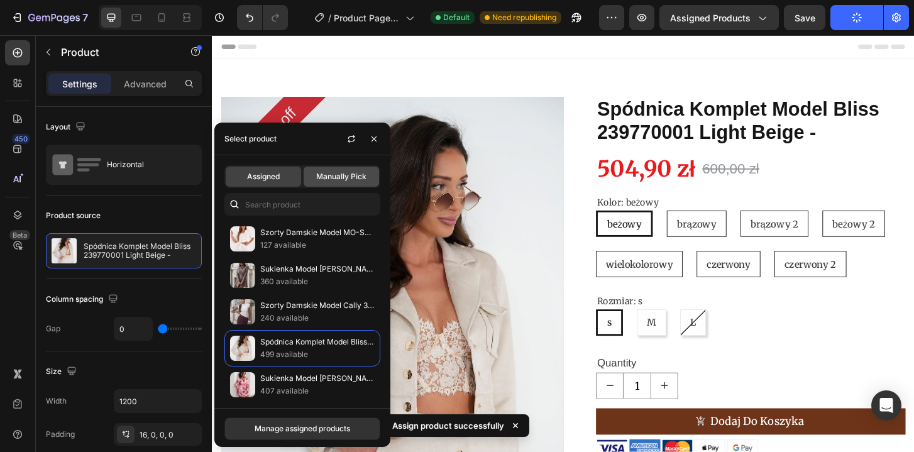
click at [339, 172] on span "Manually Pick" at bounding box center [341, 176] width 50 height 11
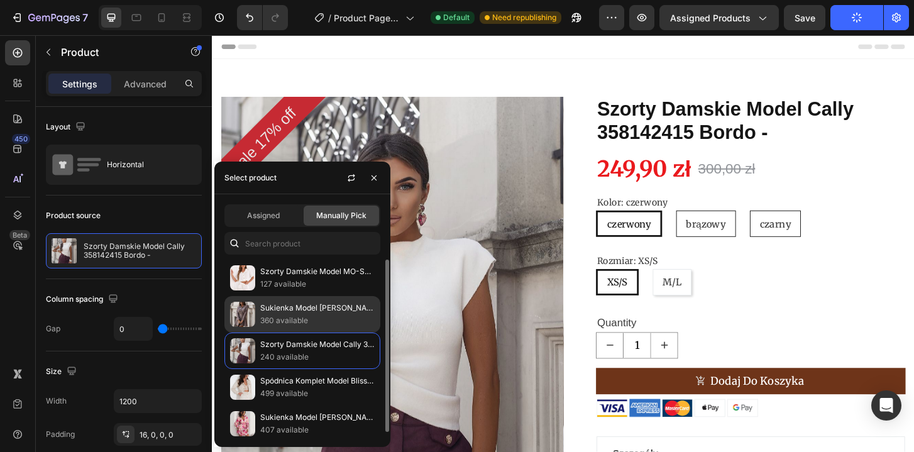
scroll to position [5, 0]
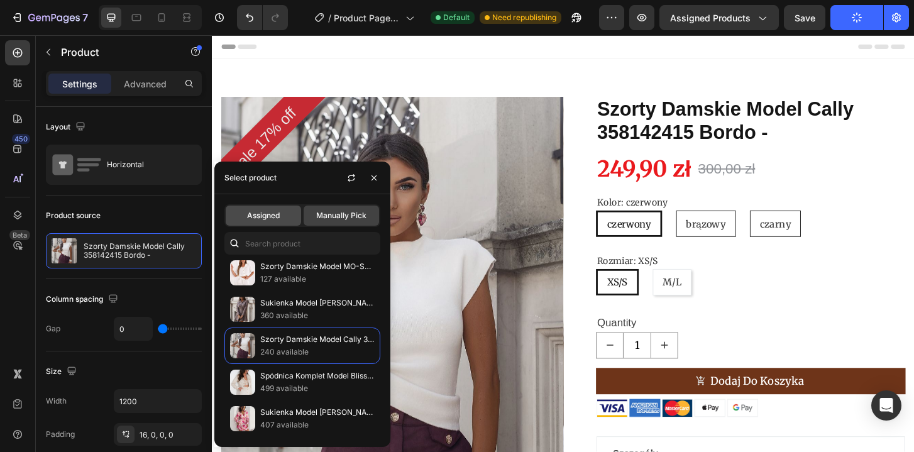
click at [268, 217] on span "Assigned" at bounding box center [263, 215] width 33 height 11
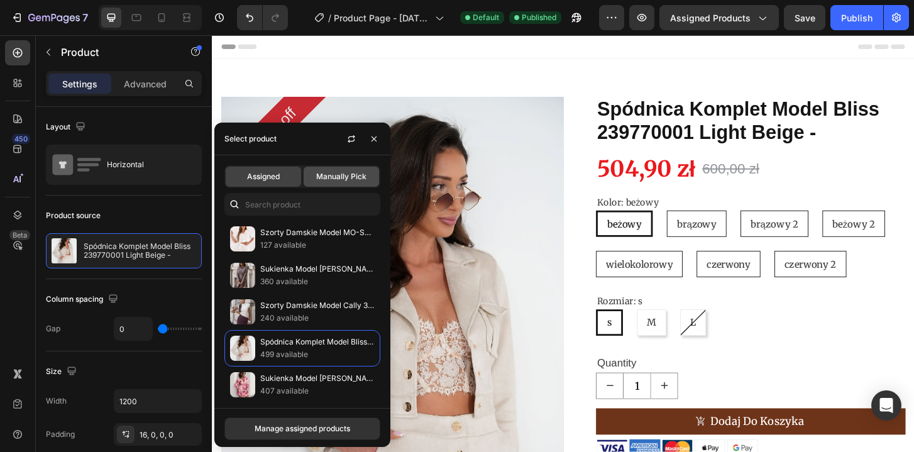
click at [334, 167] on div "Manually Pick" at bounding box center [341, 177] width 75 height 20
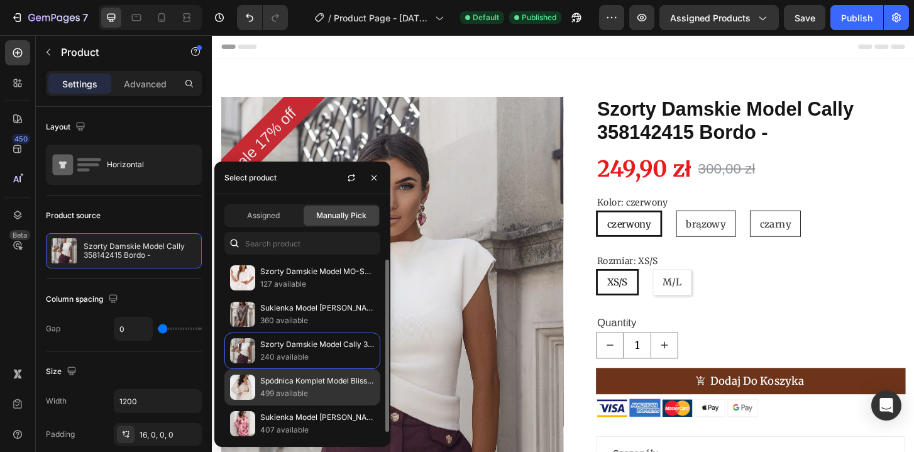
click at [314, 391] on p "499 available" at bounding box center [317, 393] width 114 height 13
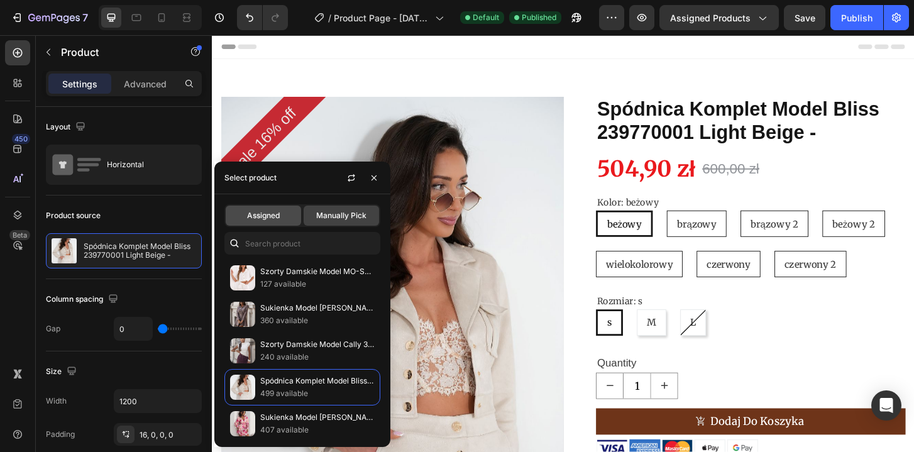
click at [288, 220] on div "Assigned" at bounding box center [263, 215] width 75 height 20
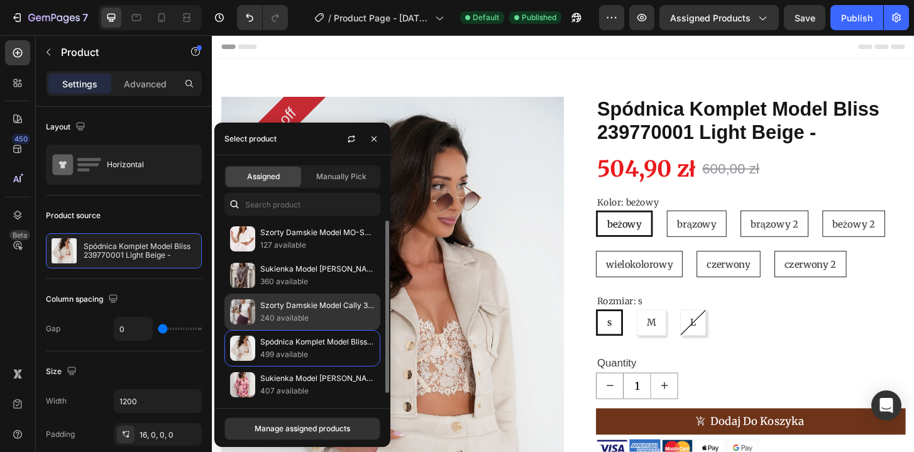
click at [295, 318] on p "240 available" at bounding box center [317, 318] width 114 height 13
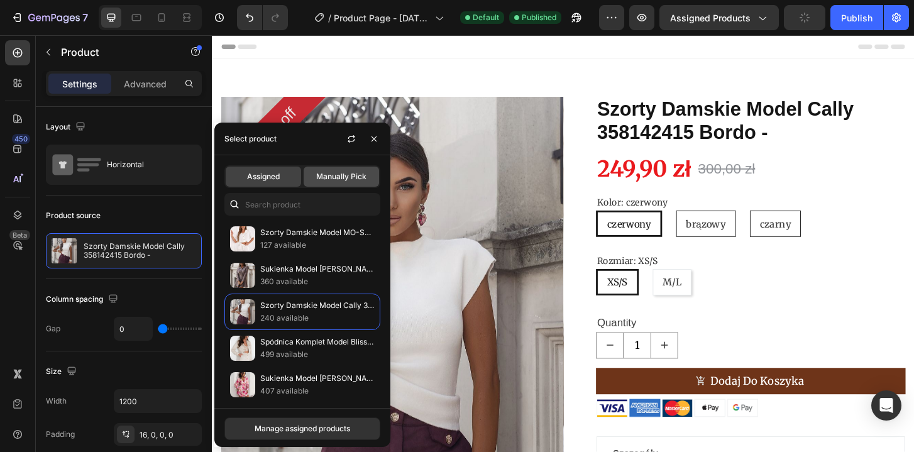
click at [326, 173] on span "Manually Pick" at bounding box center [341, 176] width 50 height 11
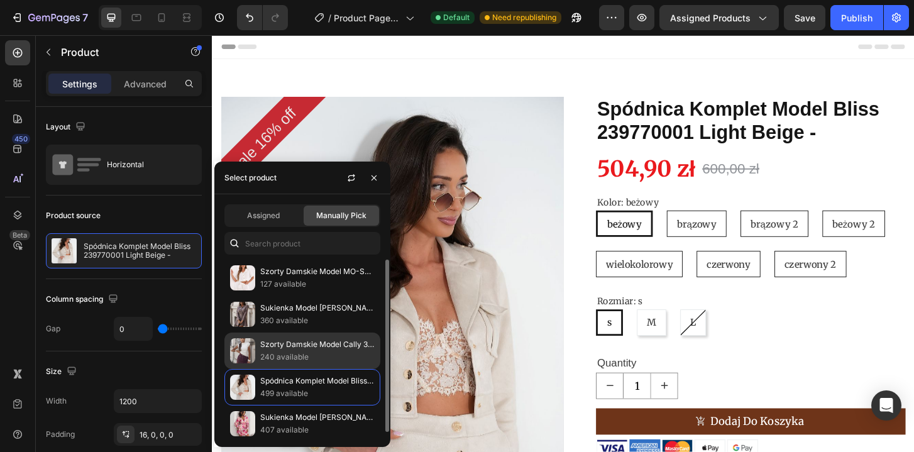
click at [290, 345] on p "Szorty Damskie Model Cally 358142415 Bordo -" at bounding box center [317, 344] width 114 height 13
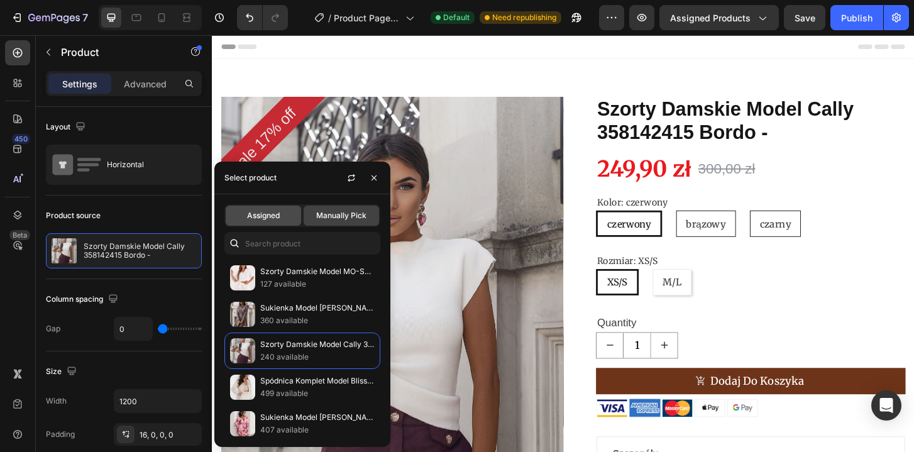
click at [275, 210] on span "Assigned" at bounding box center [263, 215] width 33 height 11
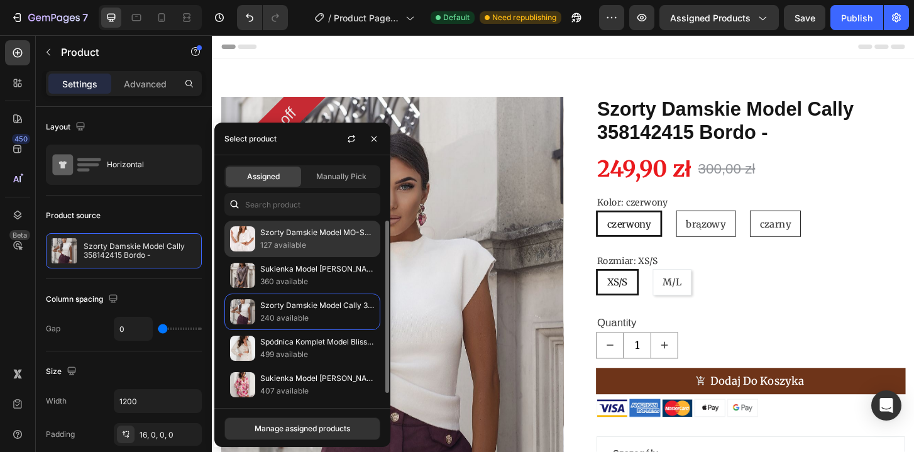
click at [321, 238] on p "Szorty Damskie Model MO-SN-9717.95 White -" at bounding box center [317, 232] width 114 height 13
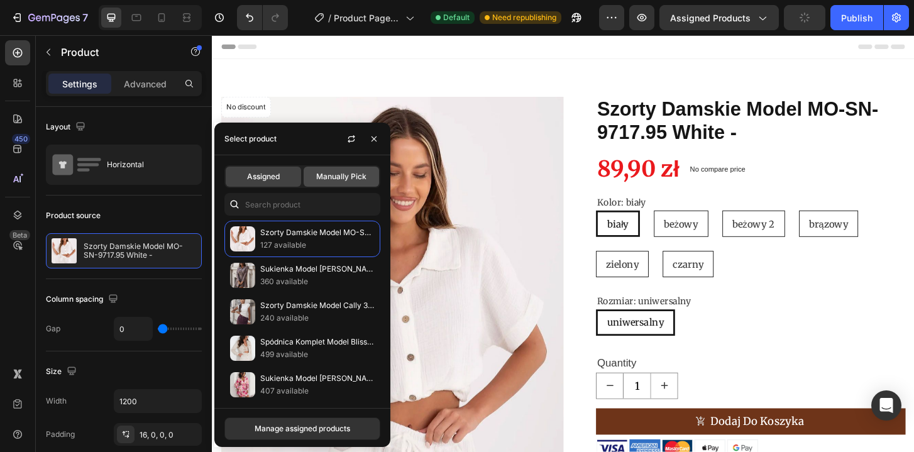
click at [341, 175] on span "Manually Pick" at bounding box center [341, 176] width 50 height 11
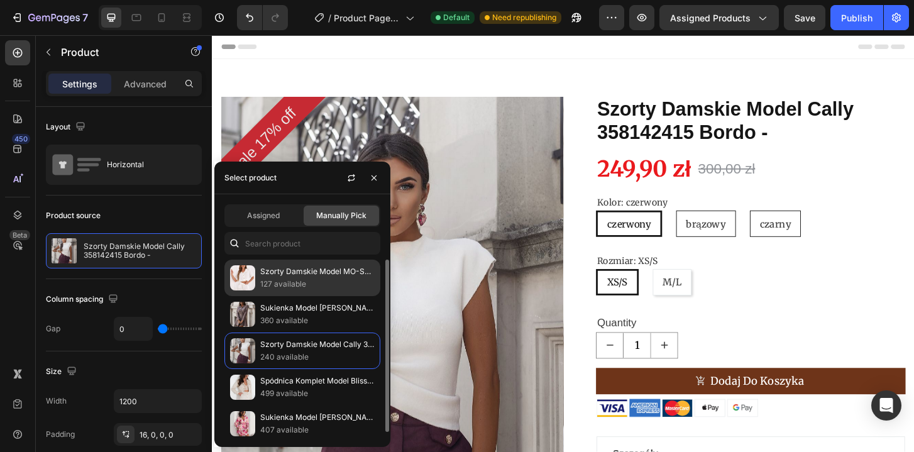
click at [317, 287] on p "127 available" at bounding box center [317, 284] width 114 height 13
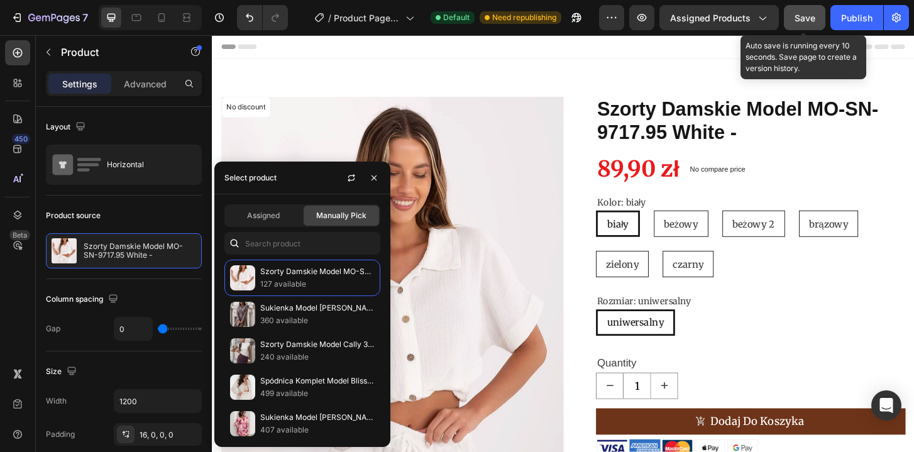
click at [804, 18] on span "Save" at bounding box center [804, 18] width 21 height 11
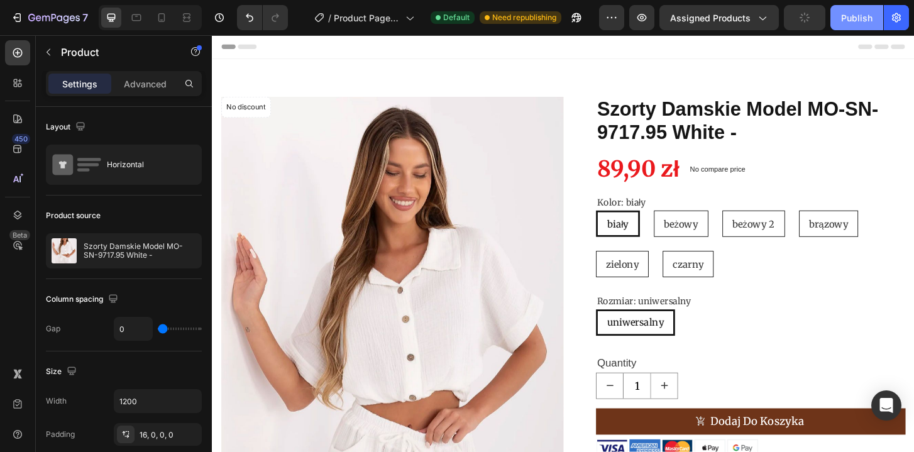
click at [841, 18] on div "Publish" at bounding box center [856, 17] width 31 height 13
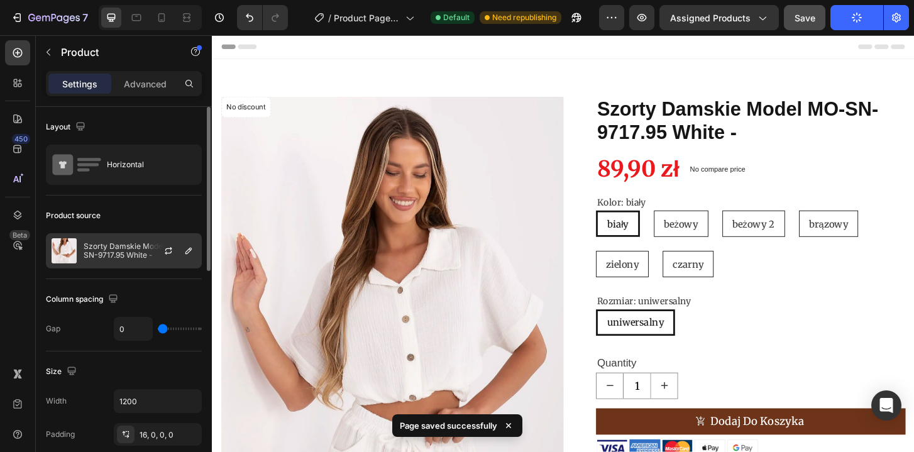
click at [128, 253] on p "Szorty Damskie Model MO-SN-9717.95 White -" at bounding box center [140, 251] width 112 height 18
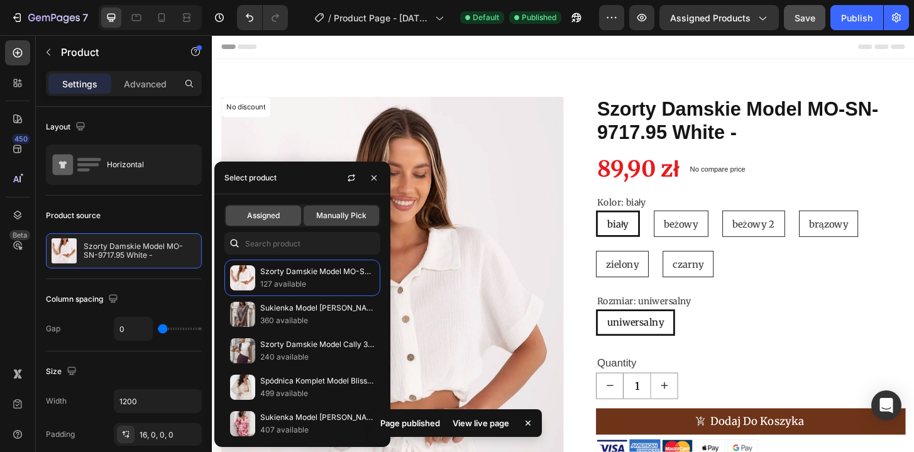
click at [278, 219] on span "Assigned" at bounding box center [263, 215] width 33 height 11
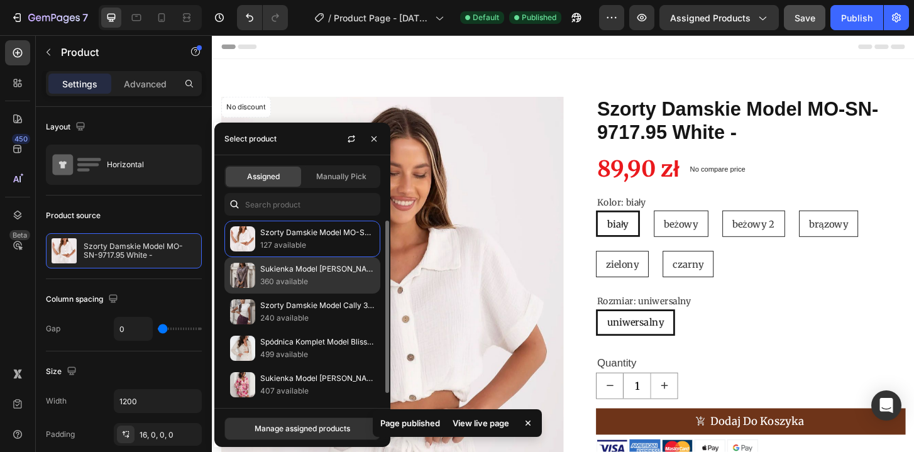
click at [292, 276] on p "360 available" at bounding box center [317, 281] width 114 height 13
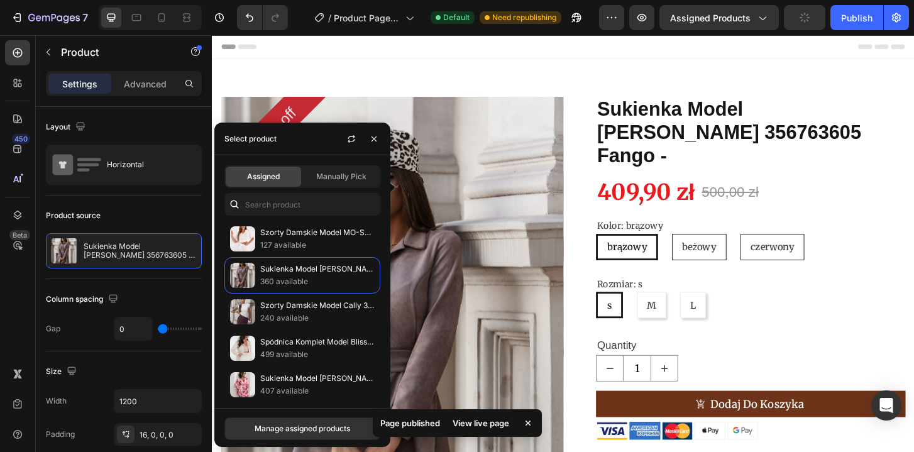
drag, startPoint x: 324, startPoint y: 171, endPoint x: 324, endPoint y: 186, distance: 15.1
click at [324, 171] on span "Manually Pick" at bounding box center [341, 176] width 50 height 11
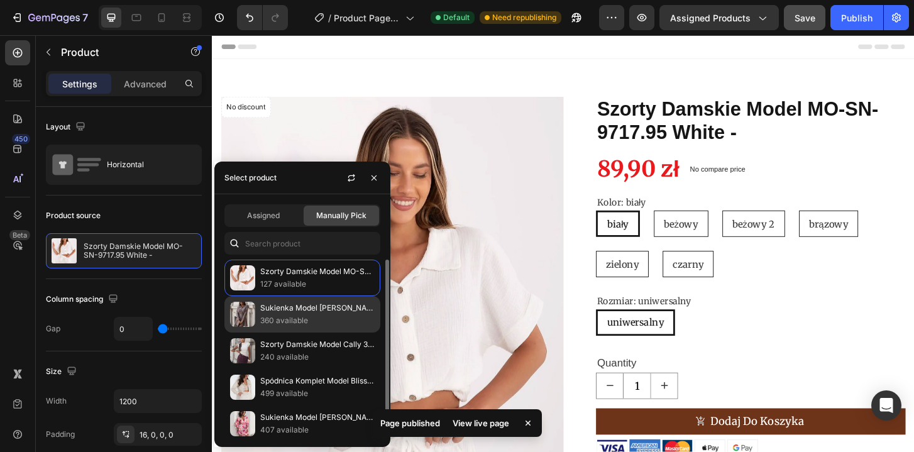
click at [299, 315] on p "360 available" at bounding box center [317, 320] width 114 height 13
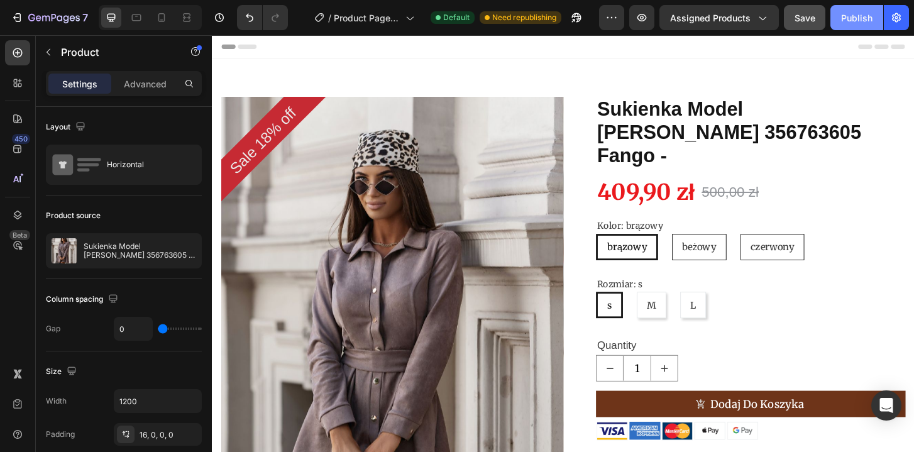
click at [860, 24] on div "Publish" at bounding box center [856, 17] width 31 height 13
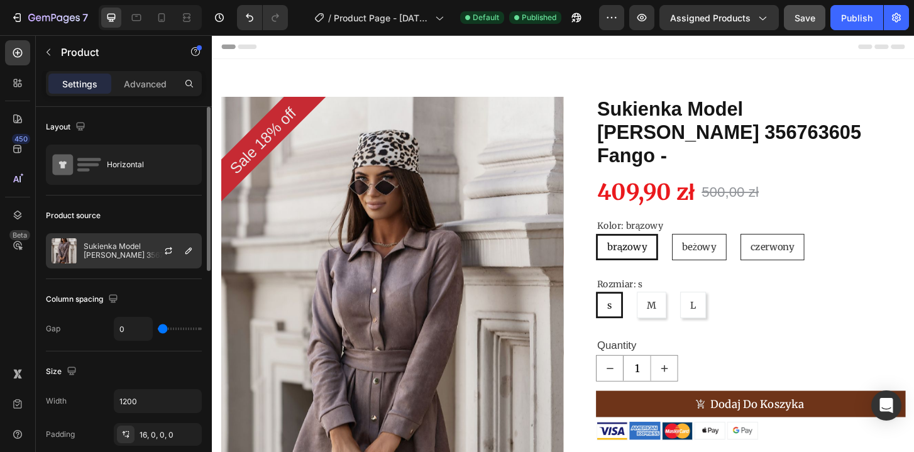
click at [135, 258] on p "Sukienka Model [PERSON_NAME] 356763605 Fango -" at bounding box center [140, 251] width 112 height 18
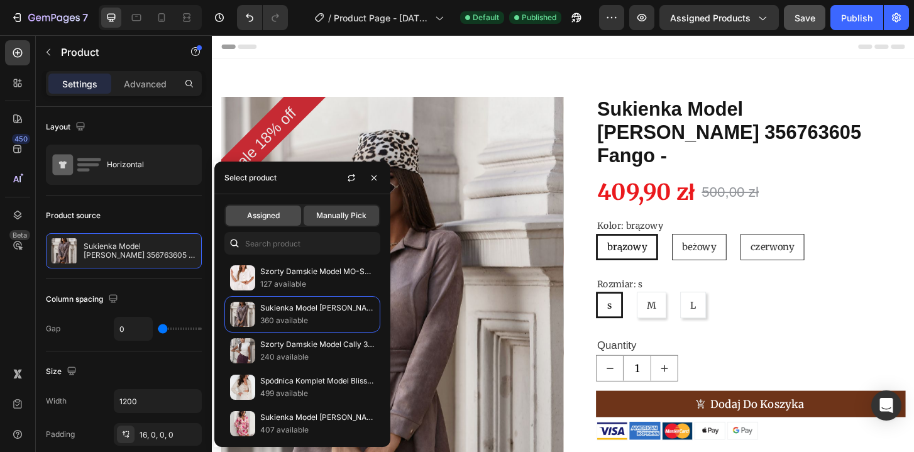
click at [263, 221] on span "Assigned" at bounding box center [263, 215] width 33 height 11
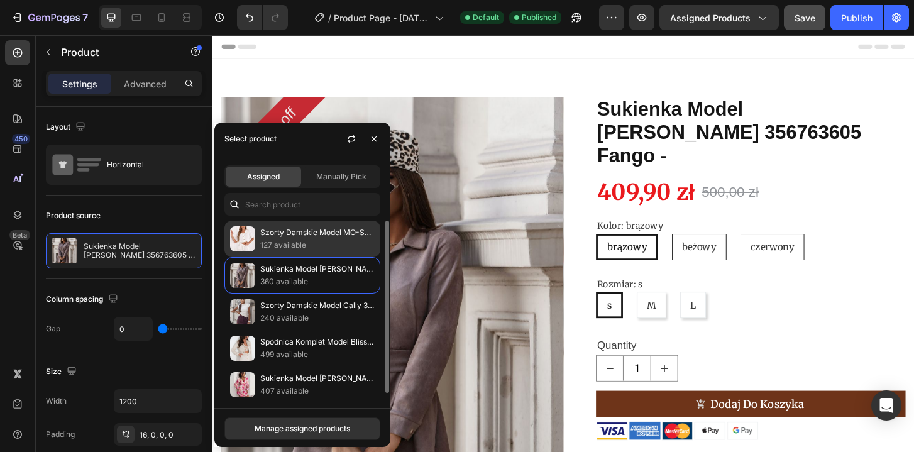
click at [285, 233] on p "Szorty Damskie Model MO-SN-9717.95 White -" at bounding box center [317, 232] width 114 height 13
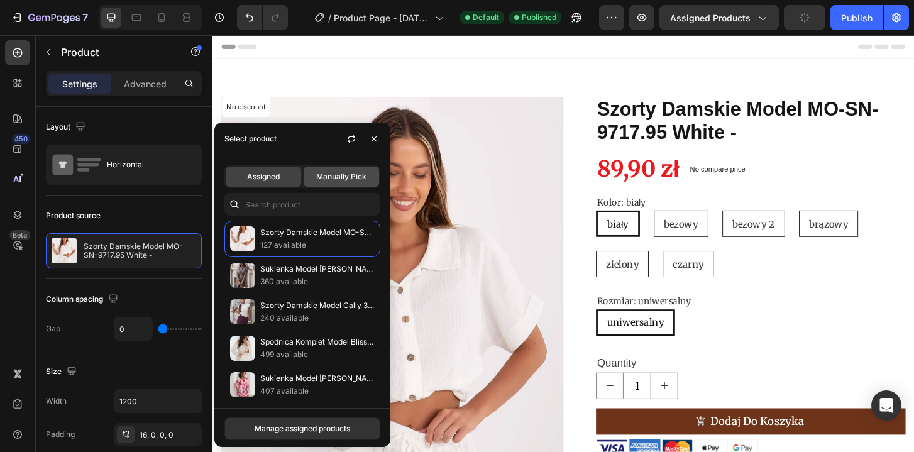
click at [348, 169] on div "Manually Pick" at bounding box center [341, 177] width 75 height 20
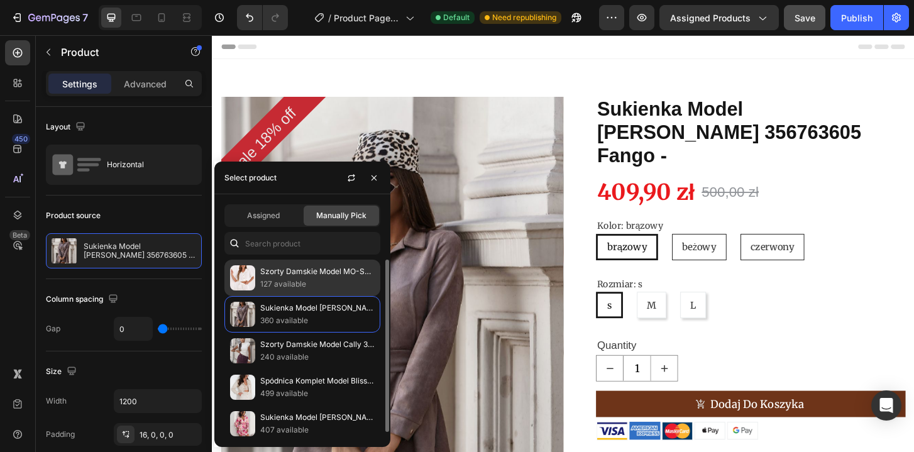
click at [305, 276] on p "Szorty Damskie Model MO-SN-9717.95 White -" at bounding box center [317, 271] width 114 height 13
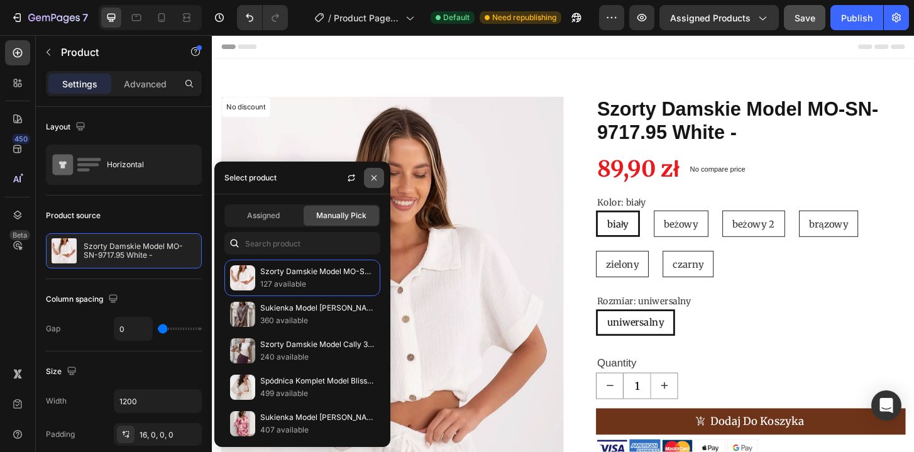
click at [369, 174] on icon "button" at bounding box center [374, 178] width 10 height 10
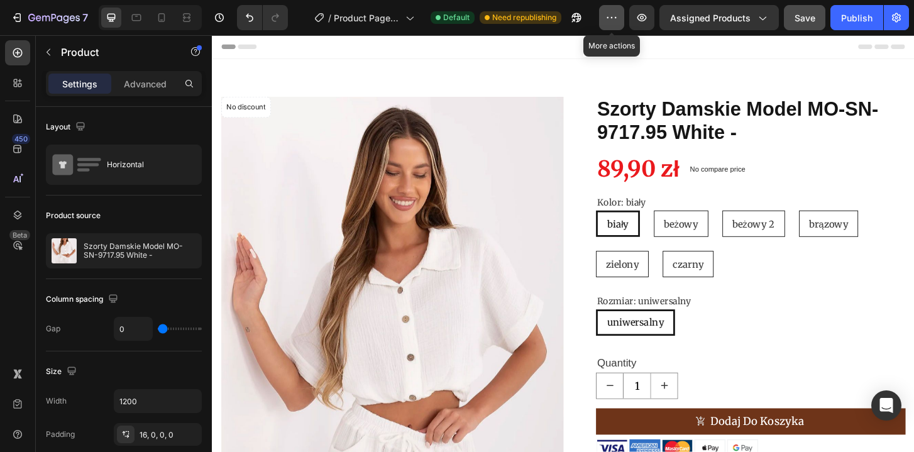
click at [617, 14] on icon "button" at bounding box center [611, 17] width 13 height 13
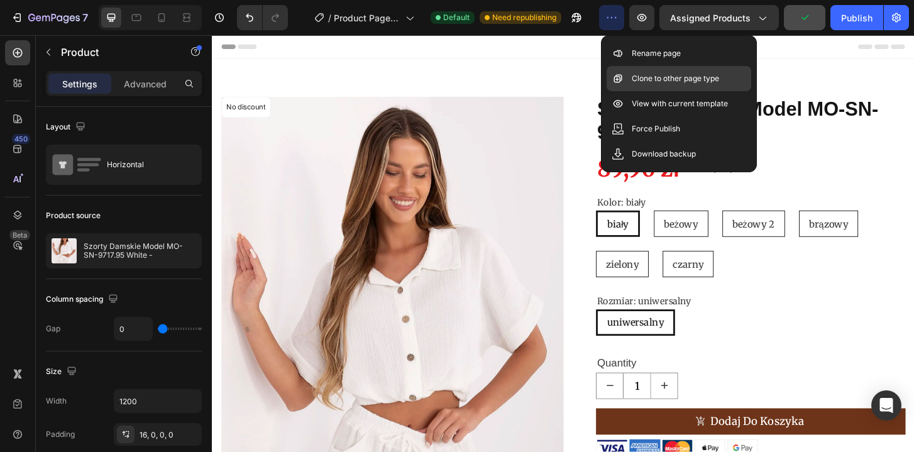
click at [681, 80] on p "Clone to other page type" at bounding box center [675, 78] width 87 height 13
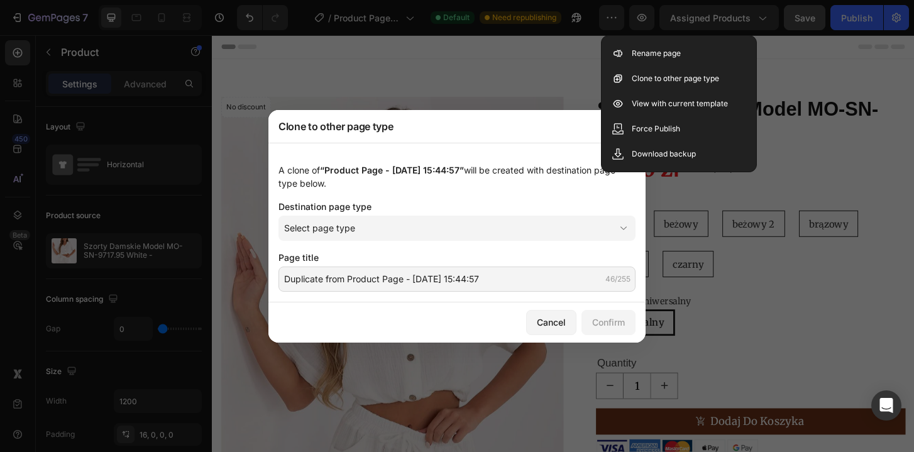
click at [474, 140] on div "Clone to other page type" at bounding box center [440, 126] width 344 height 33
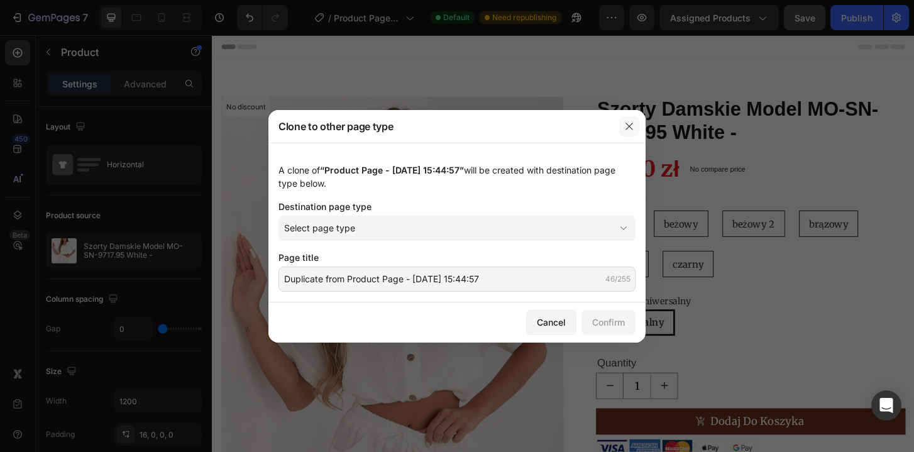
click at [624, 126] on icon "button" at bounding box center [629, 126] width 10 height 10
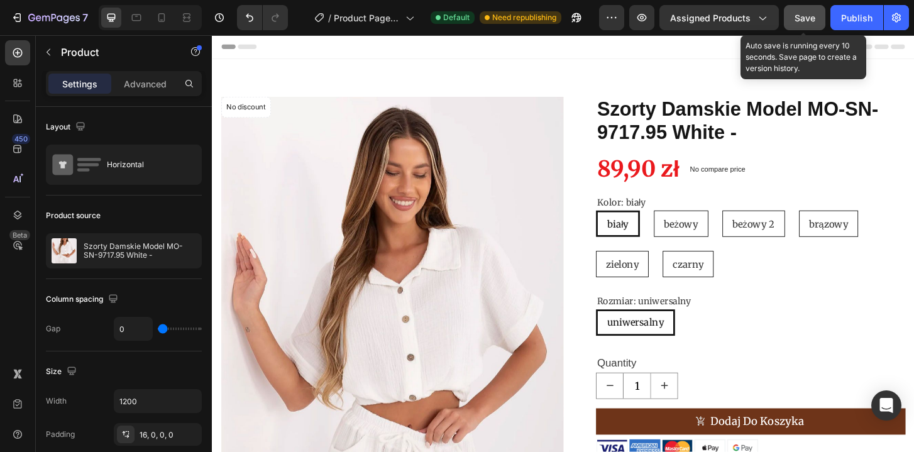
click at [810, 16] on span "Save" at bounding box center [804, 18] width 21 height 11
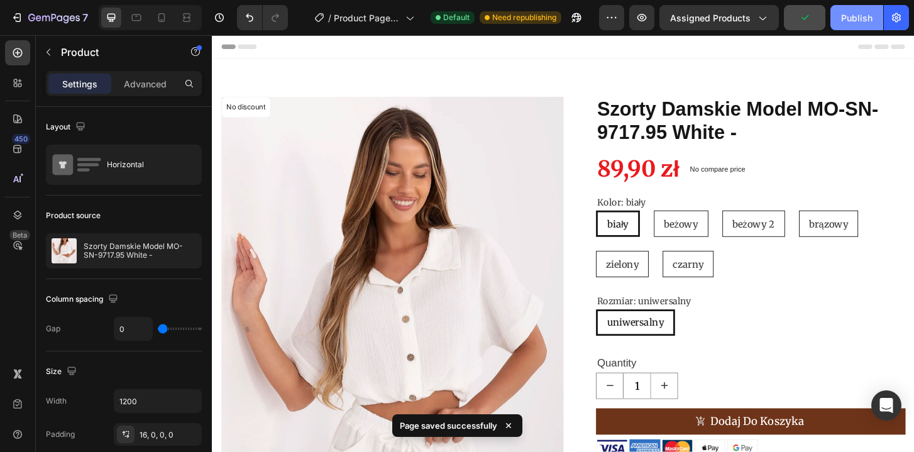
click at [872, 17] on button "Publish" at bounding box center [856, 17] width 53 height 25
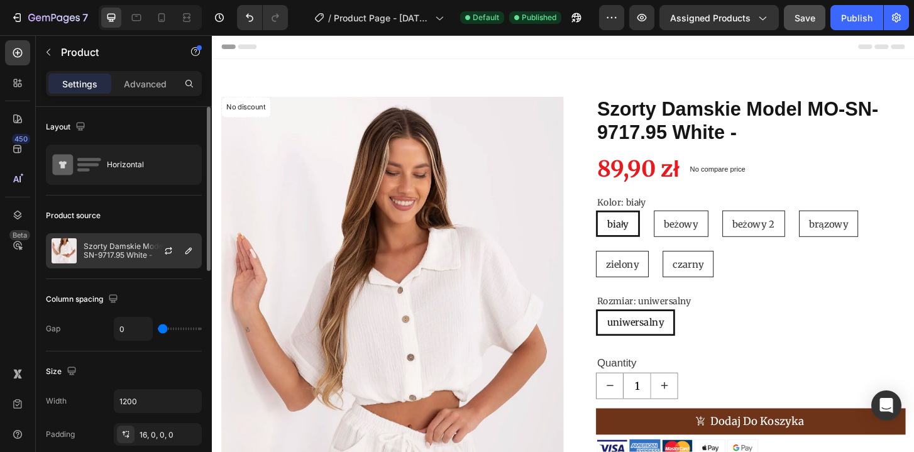
click at [120, 246] on p "Szorty Damskie Model MO-SN-9717.95 White -" at bounding box center [140, 251] width 112 height 18
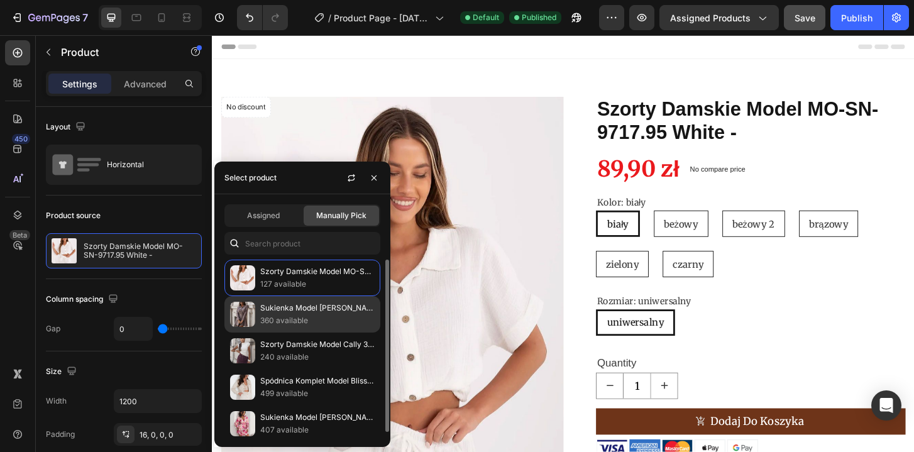
click at [307, 313] on p "Sukienka Model [PERSON_NAME] 356763605 Fango -" at bounding box center [317, 308] width 114 height 13
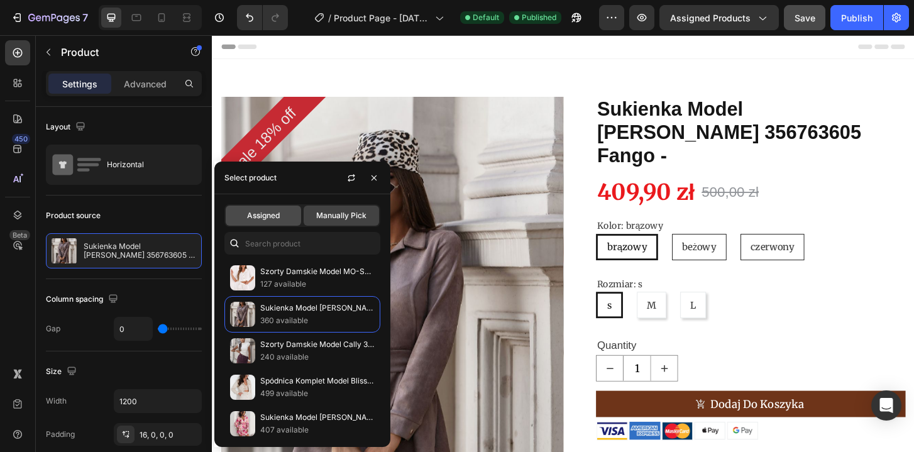
click at [275, 217] on span "Assigned" at bounding box center [263, 215] width 33 height 11
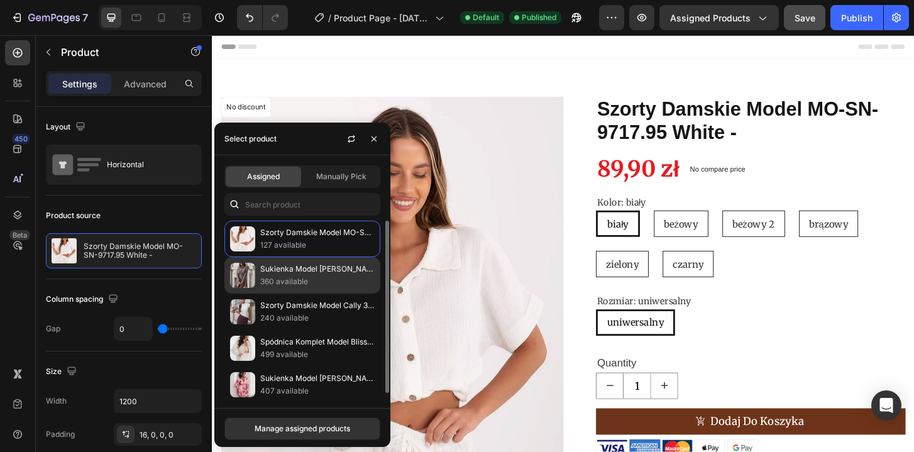
click at [300, 279] on p "360 available" at bounding box center [317, 281] width 114 height 13
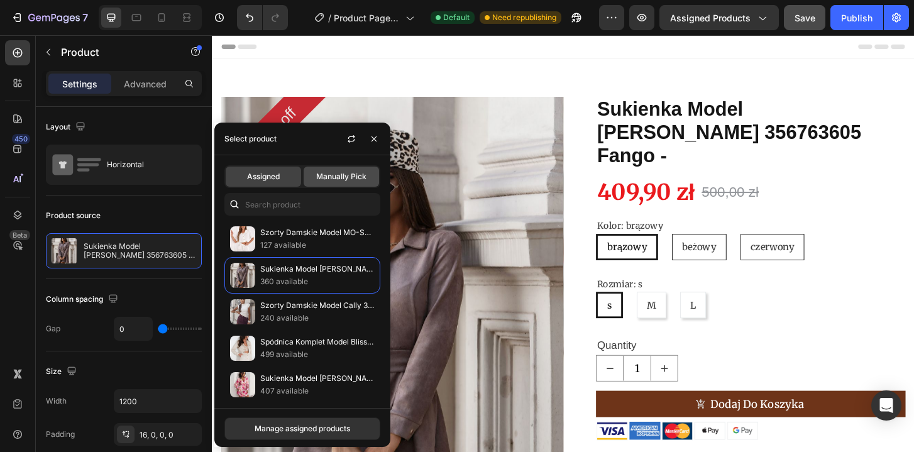
click at [329, 182] on div "Manually Pick" at bounding box center [341, 177] width 75 height 20
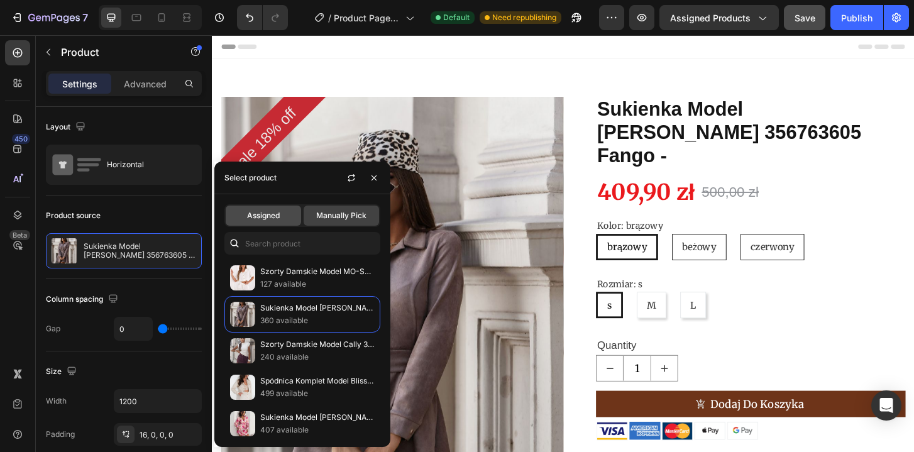
click at [264, 218] on span "Assigned" at bounding box center [263, 215] width 33 height 11
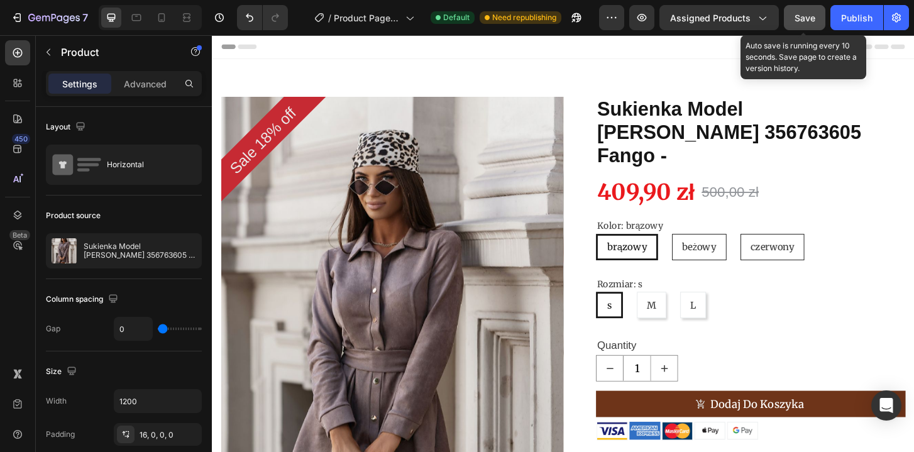
click at [799, 19] on span "Save" at bounding box center [804, 18] width 21 height 11
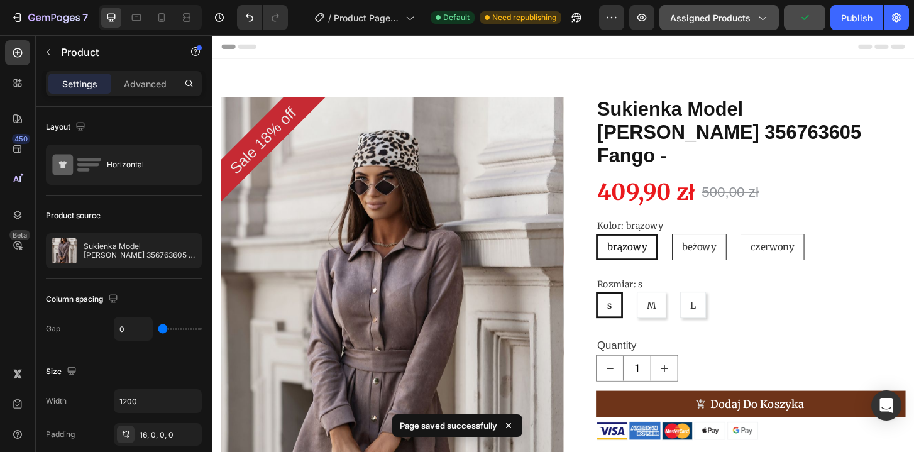
click at [748, 18] on span "Assigned Products" at bounding box center [710, 17] width 80 height 13
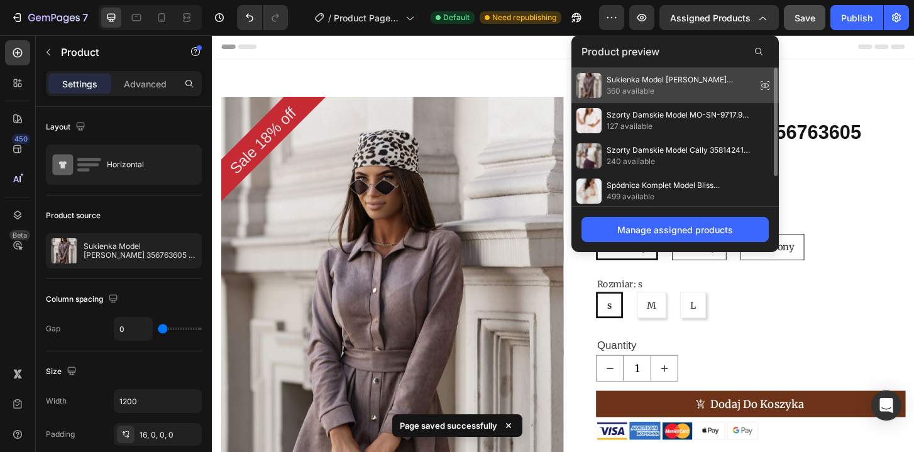
click at [764, 87] on icon at bounding box center [765, 86] width 18 height 18
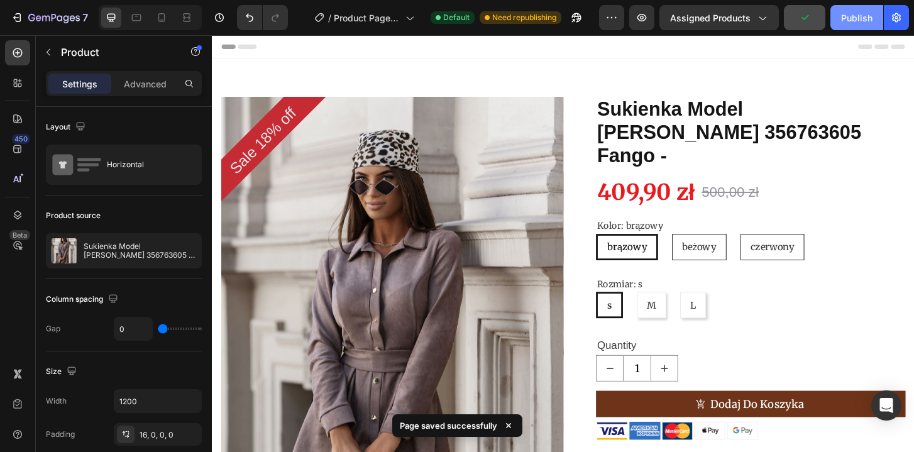
click at [861, 20] on div "Publish" at bounding box center [856, 17] width 31 height 13
